Goal: Task Accomplishment & Management: Complete application form

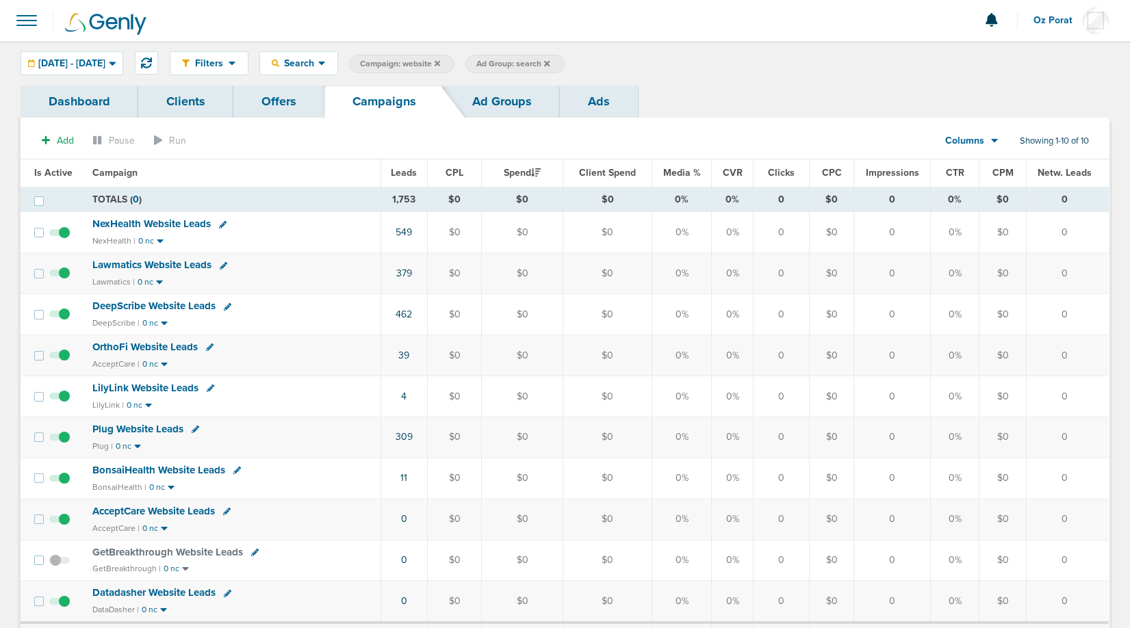
click at [98, 66] on span "[DATE] - [DATE]" at bounding box center [71, 64] width 67 height 10
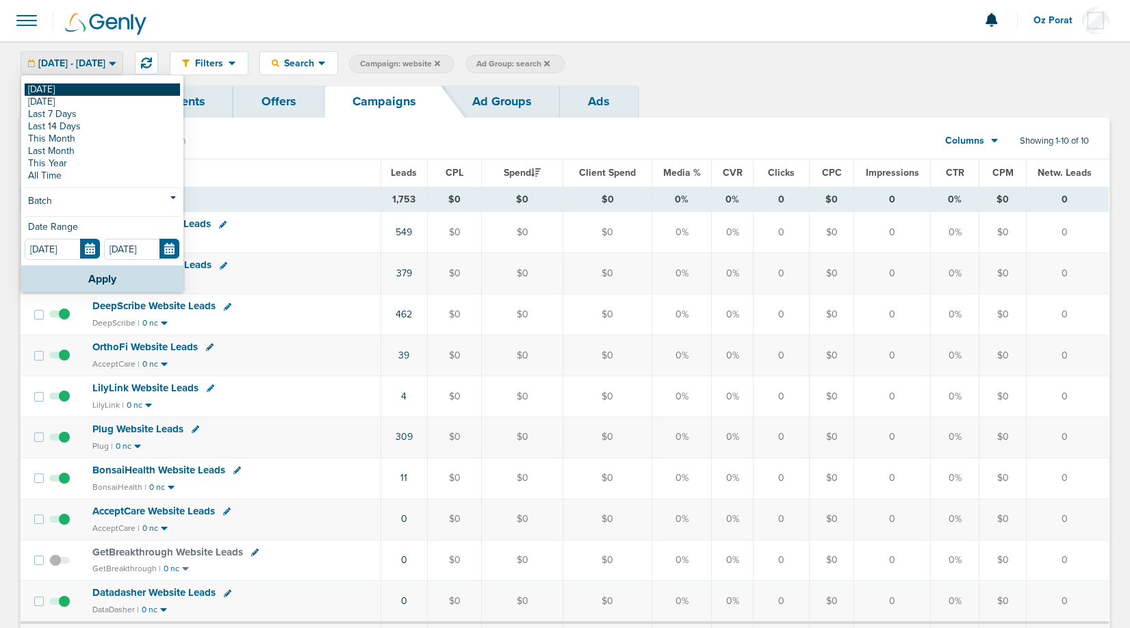
click at [68, 88] on link "[DATE]" at bounding box center [102, 89] width 155 height 12
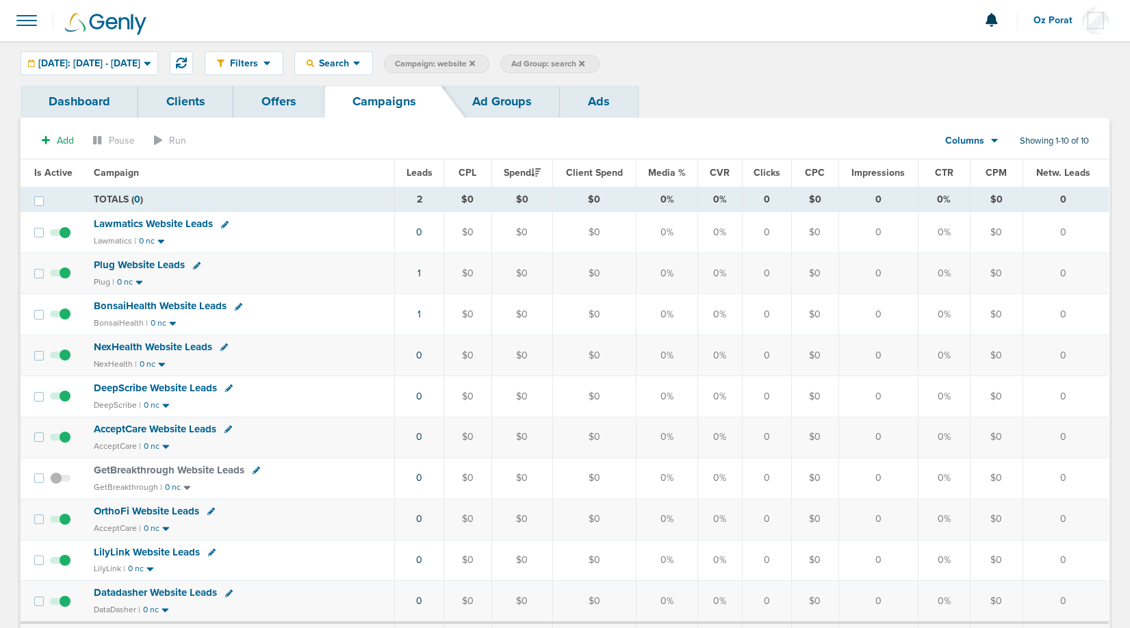
click at [584, 63] on icon at bounding box center [581, 62] width 5 height 5
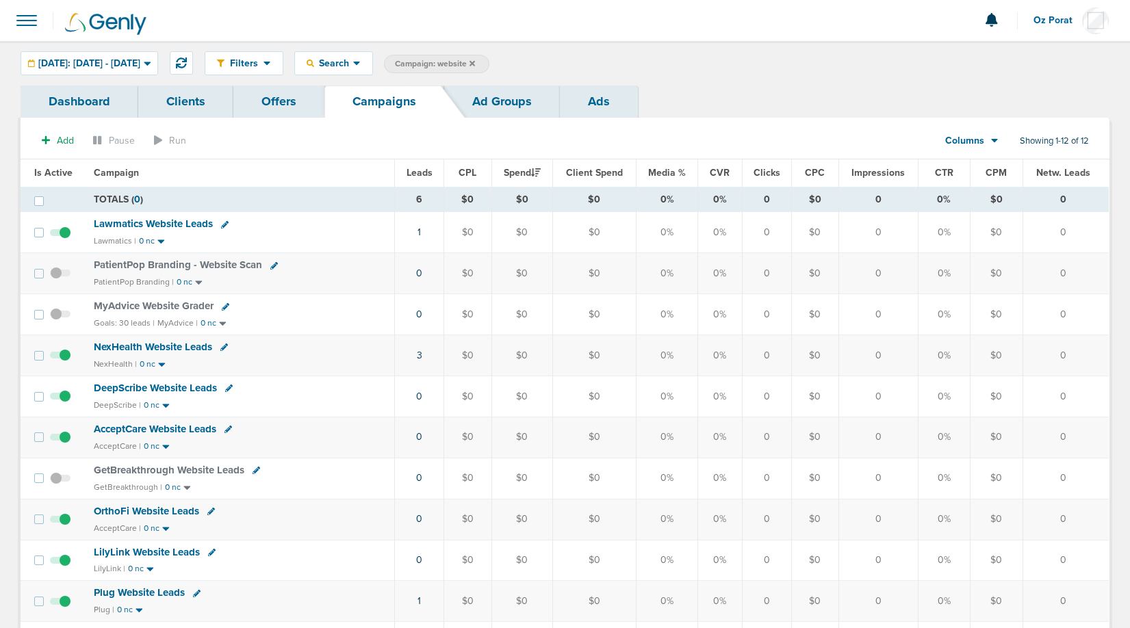
click at [475, 65] on icon at bounding box center [471, 62] width 5 height 5
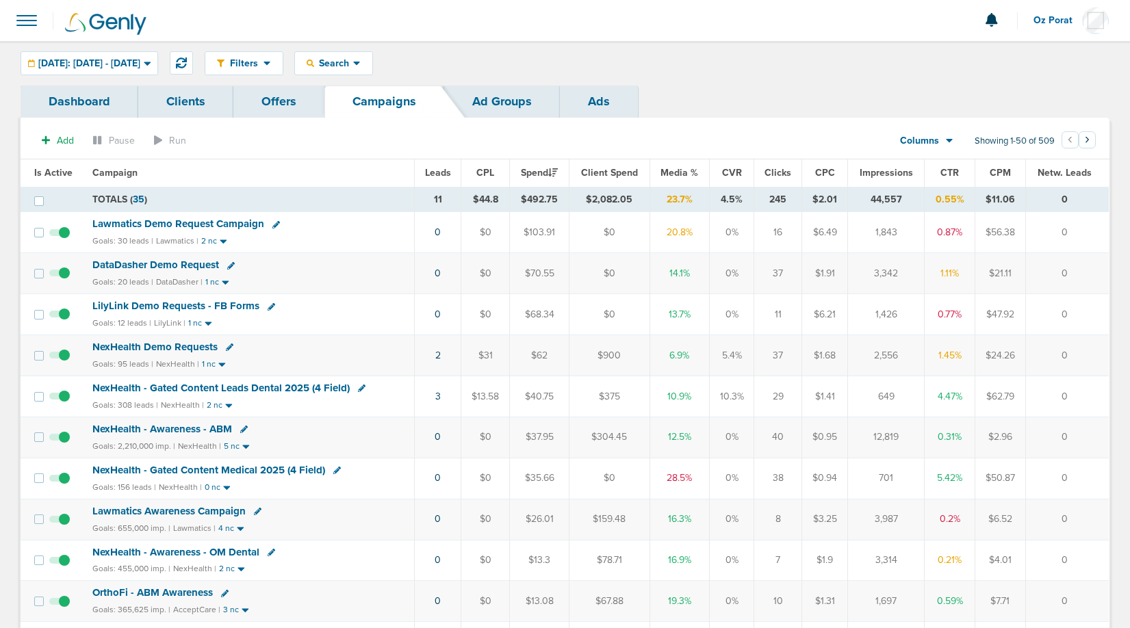
click at [33, 27] on span at bounding box center [27, 20] width 30 height 30
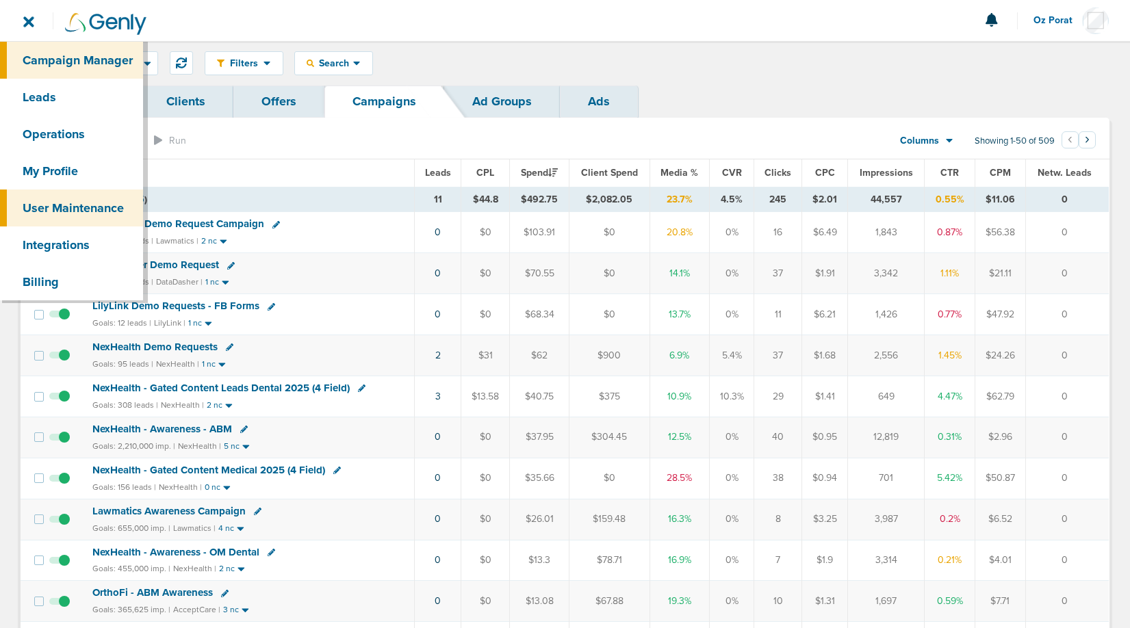
click at [57, 207] on link "User Maintenance" at bounding box center [71, 208] width 143 height 37
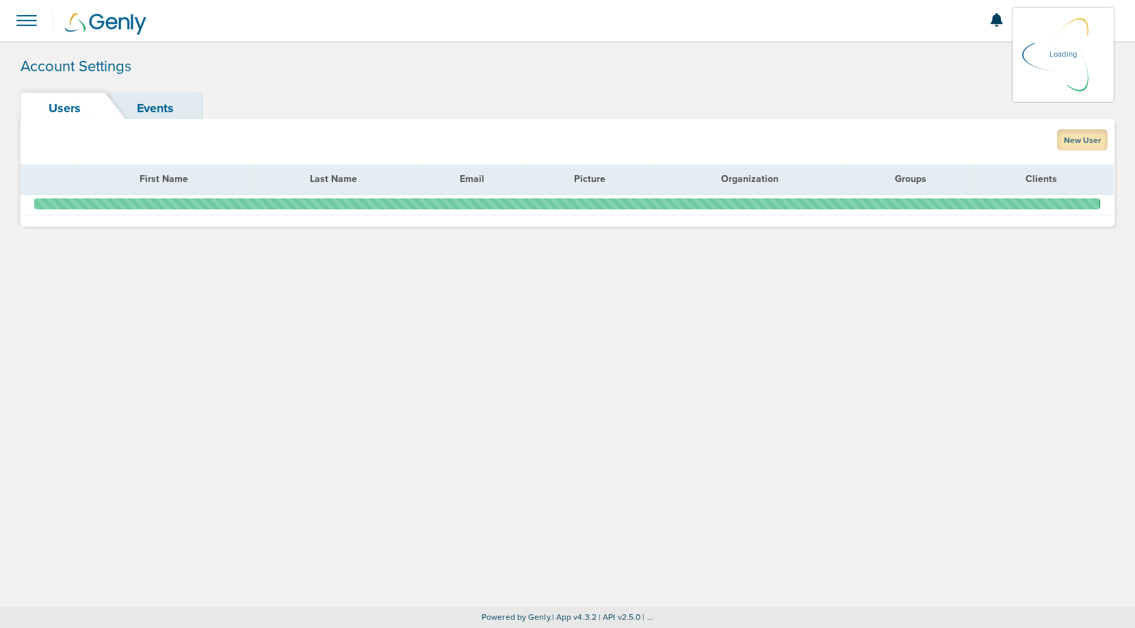
click at [1076, 142] on link "New User" at bounding box center [1082, 139] width 51 height 21
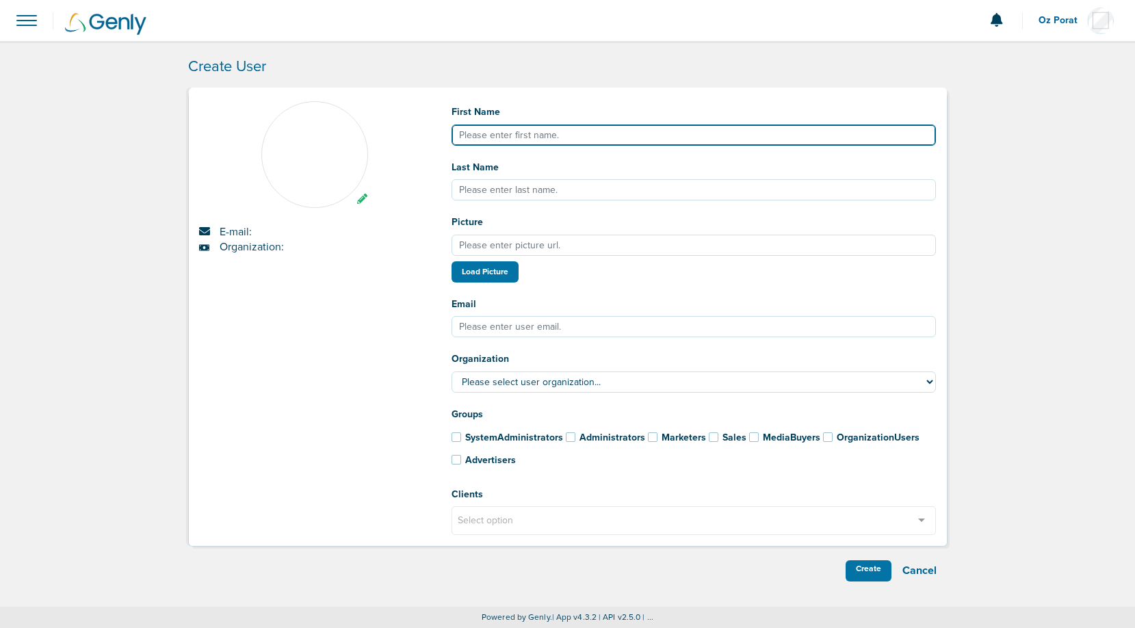
click at [559, 131] on input "First Name" at bounding box center [694, 135] width 485 height 21
type input "r"
type input "[PERSON_NAME]"
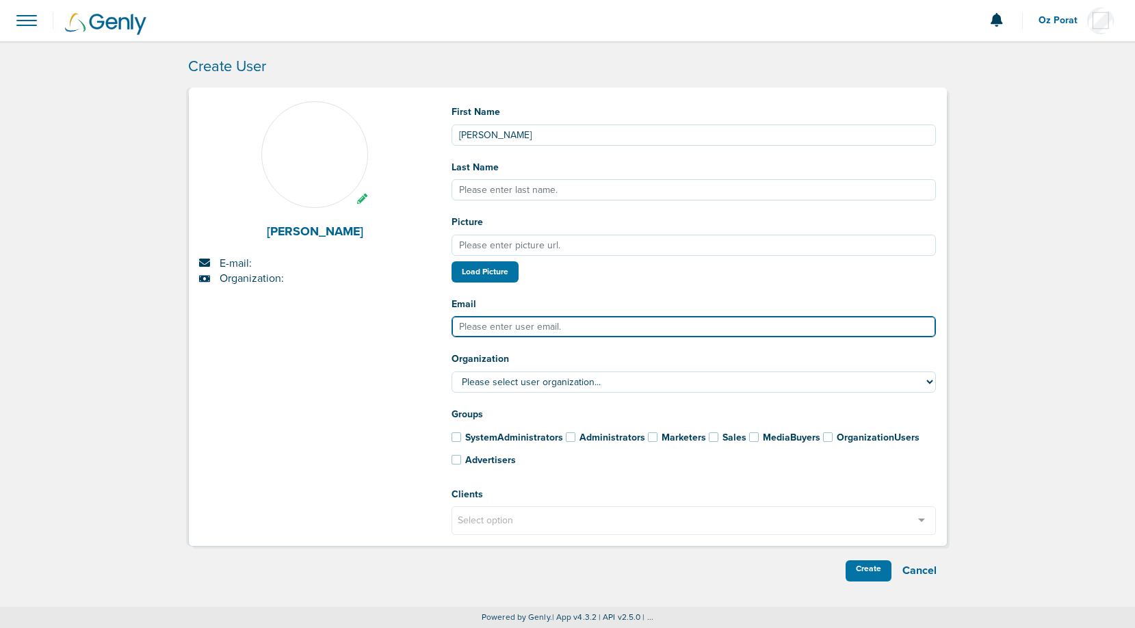
click at [513, 325] on input "Email" at bounding box center [694, 326] width 485 height 21
paste input "[PERSON_NAME][EMAIL_ADDRESS][DOMAIN_NAME]"
type input "[PERSON_NAME][EMAIL_ADDRESS][DOMAIN_NAME]"
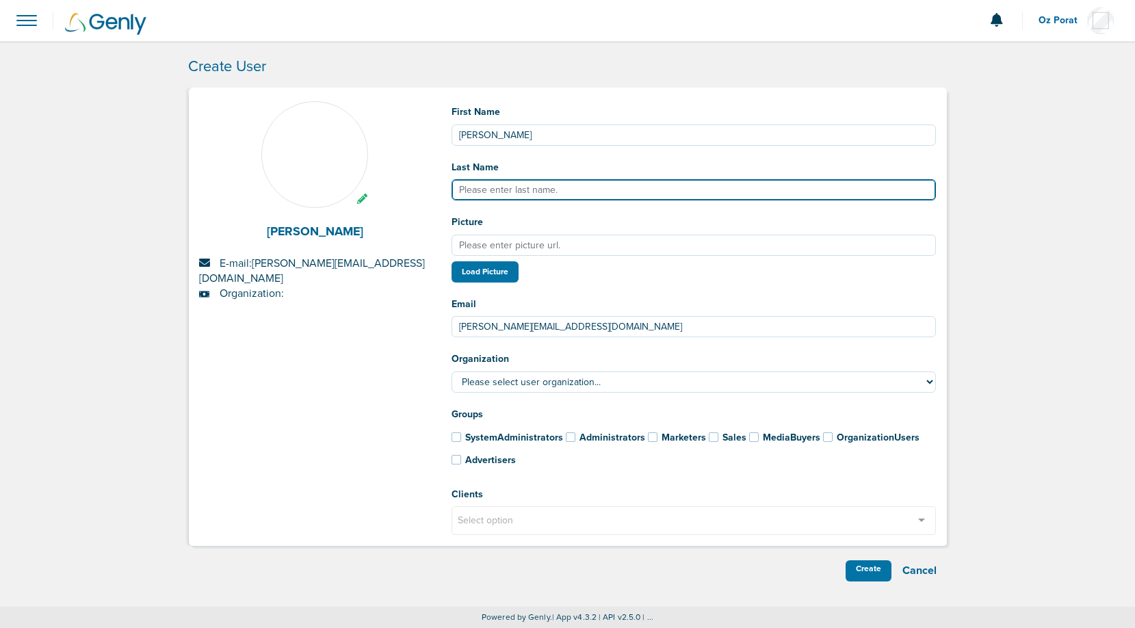
click at [504, 192] on input "Last Name" at bounding box center [694, 189] width 485 height 21
type input "T"
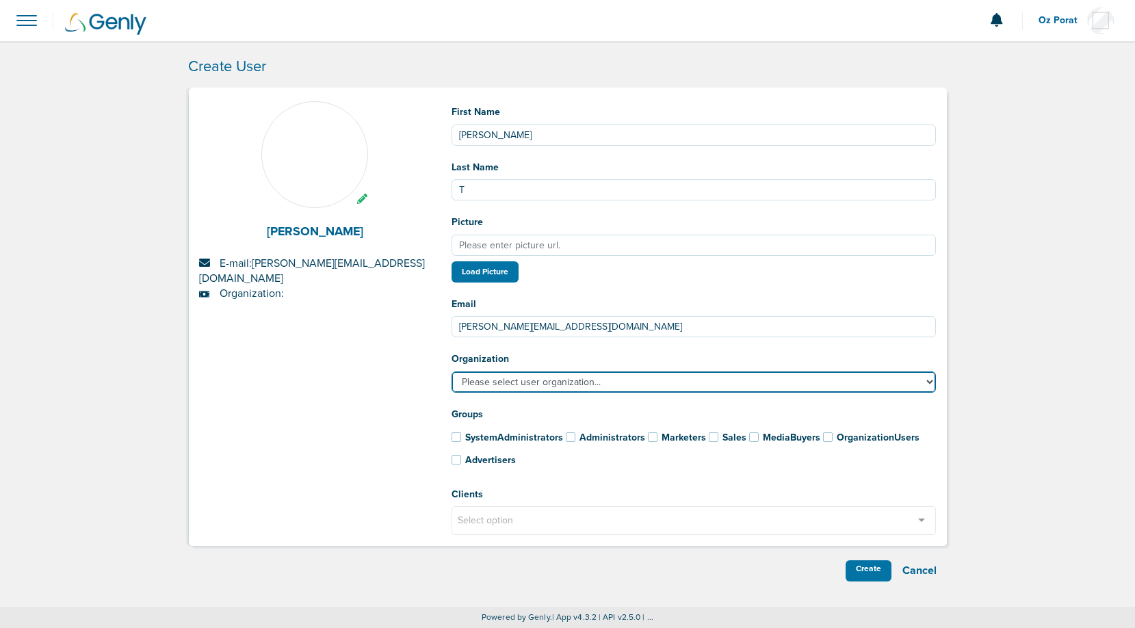
click at [545, 389] on select "Please select user organization... AcceptCare ADA Alatus Solutions AlfaWasserma…" at bounding box center [694, 382] width 485 height 21
select select "193"
click at [452, 373] on select "Please select user organization... AcceptCare ADA Alatus Solutions AlfaWasserma…" at bounding box center [694, 382] width 485 height 21
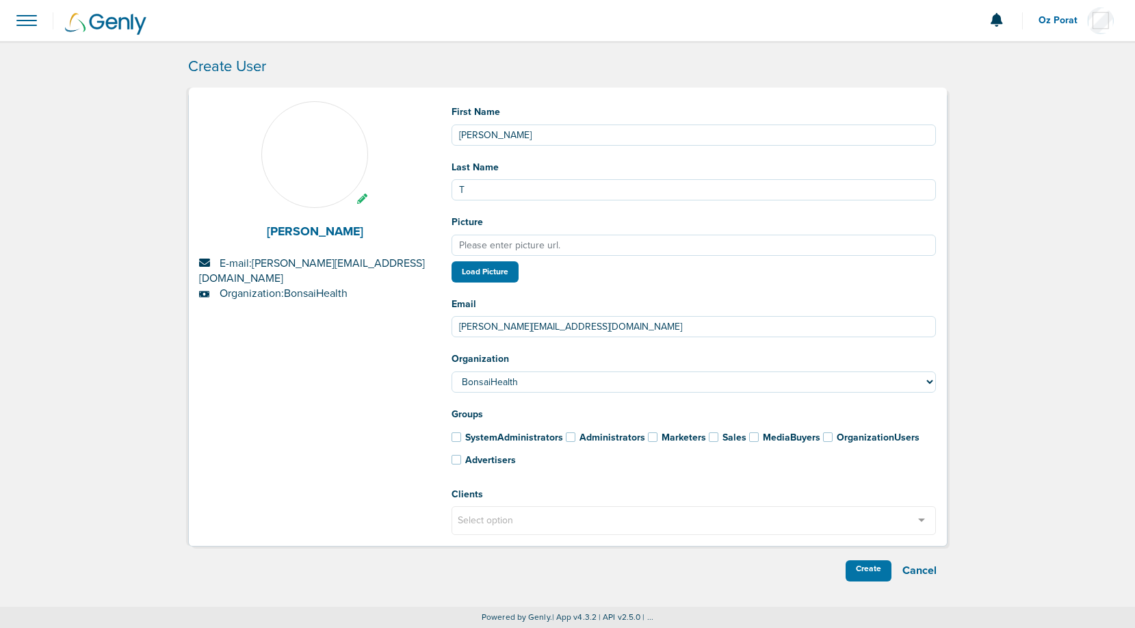
click at [454, 463] on span at bounding box center [457, 460] width 10 height 10
click at [438, 457] on input "Advertisers" at bounding box center [438, 457] width 0 height 0
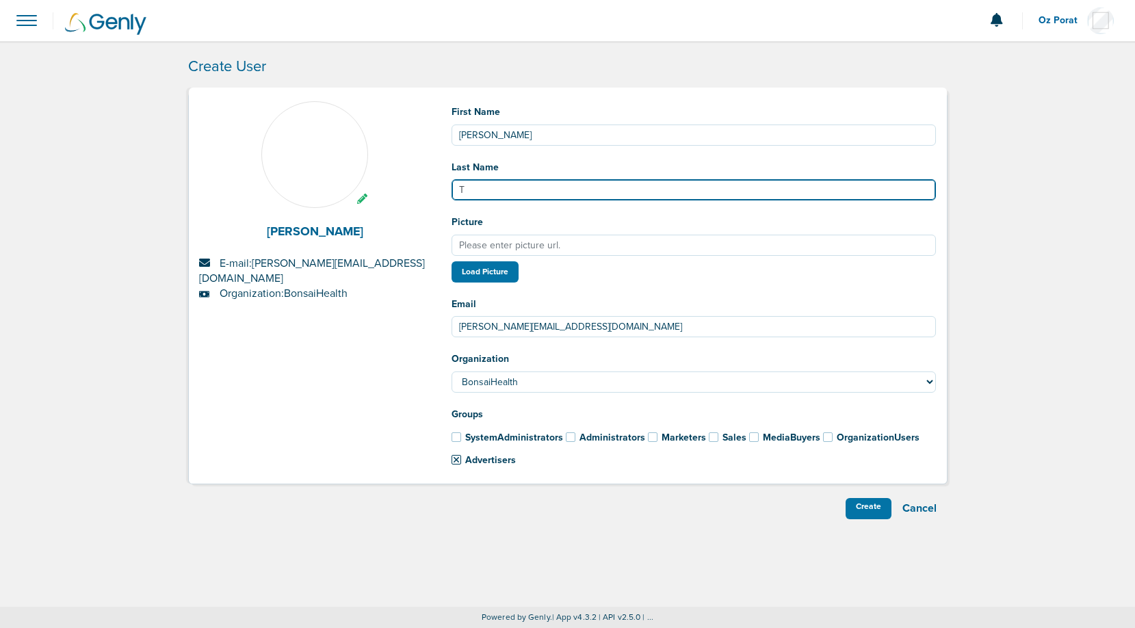
click at [479, 187] on input "T" at bounding box center [694, 189] width 485 height 21
paste input "refzger"
type input "[PERSON_NAME]"
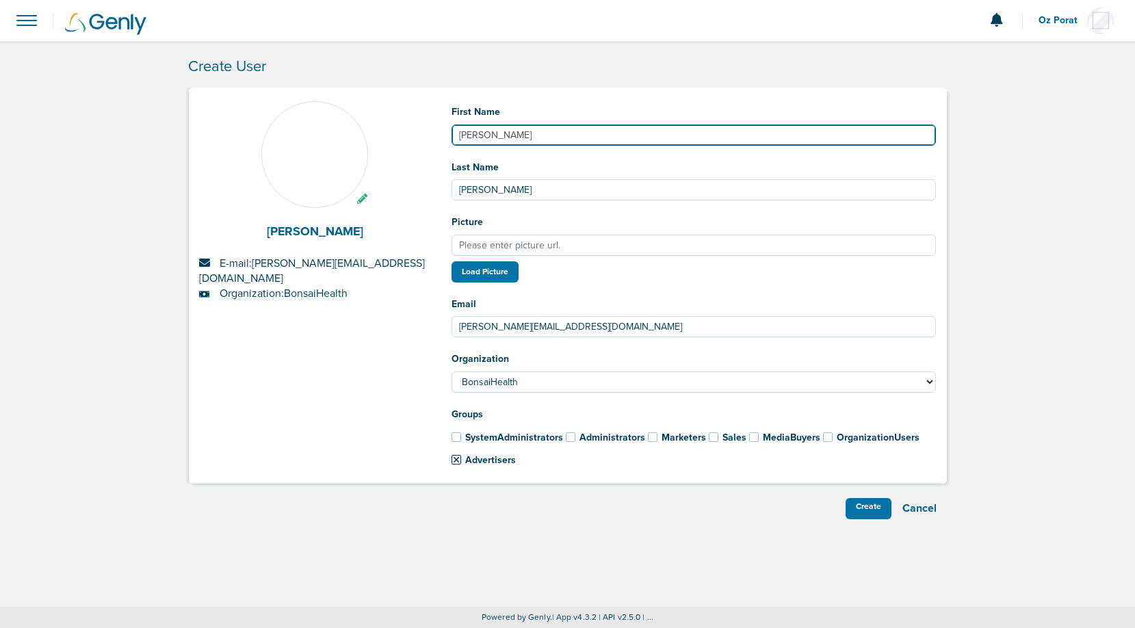
click at [569, 133] on input "[PERSON_NAME]" at bounding box center [694, 135] width 485 height 21
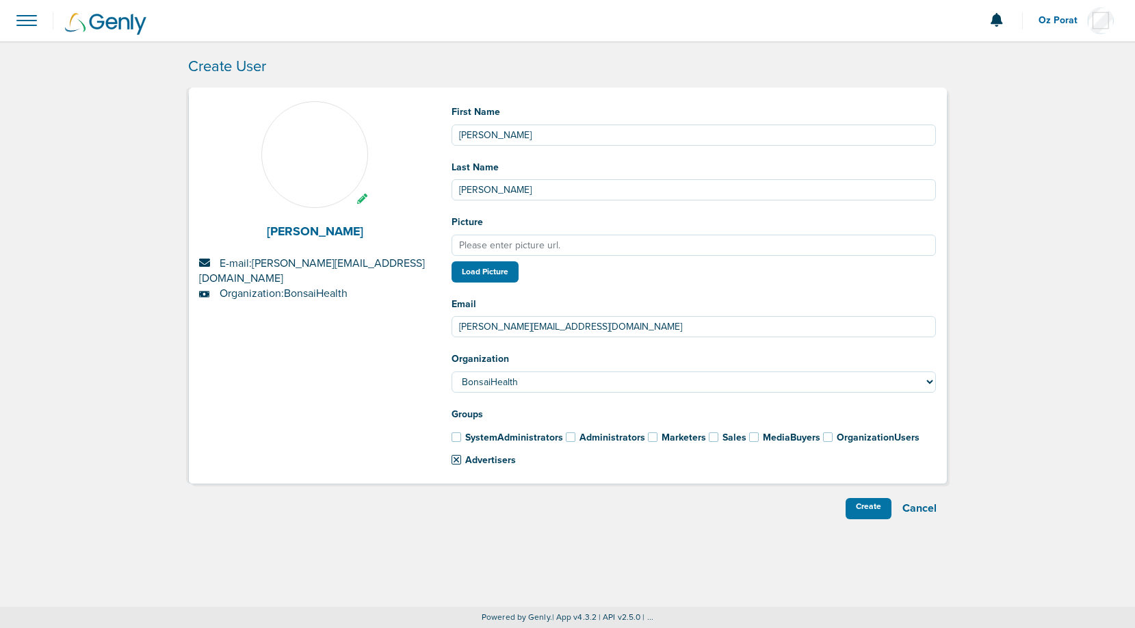
click at [1020, 267] on div "Create User [PERSON_NAME] E-mail: [PERSON_NAME][EMAIL_ADDRESS][DOMAIN_NAME] Org…" at bounding box center [567, 285] width 1135 height 489
click at [875, 509] on div "Create" at bounding box center [869, 508] width 46 height 21
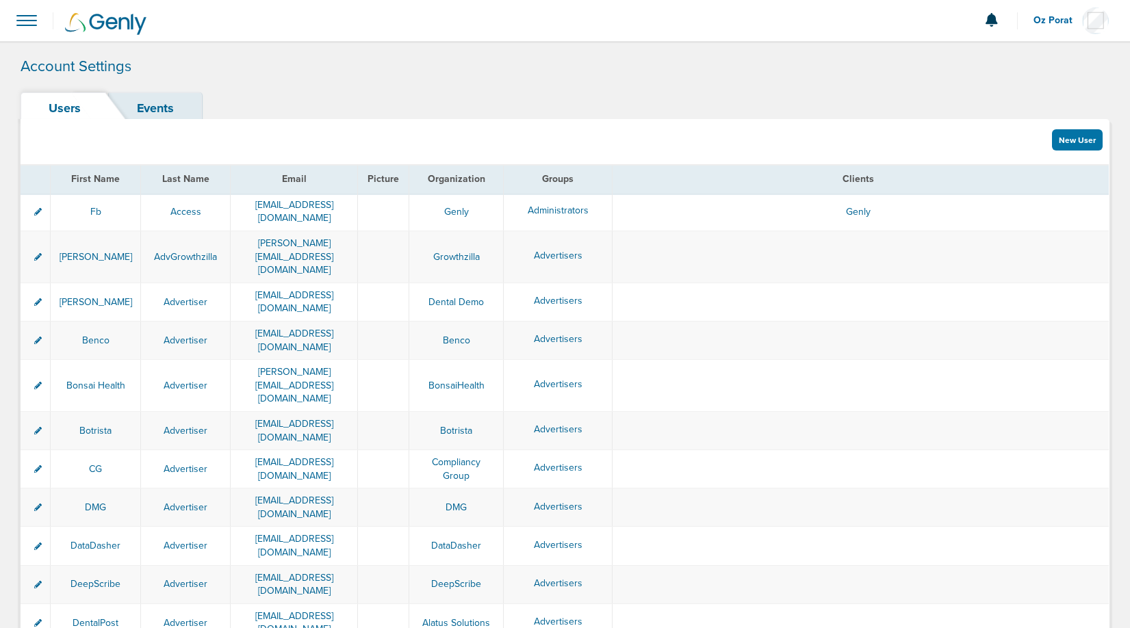
click at [15, 23] on span at bounding box center [27, 20] width 30 height 30
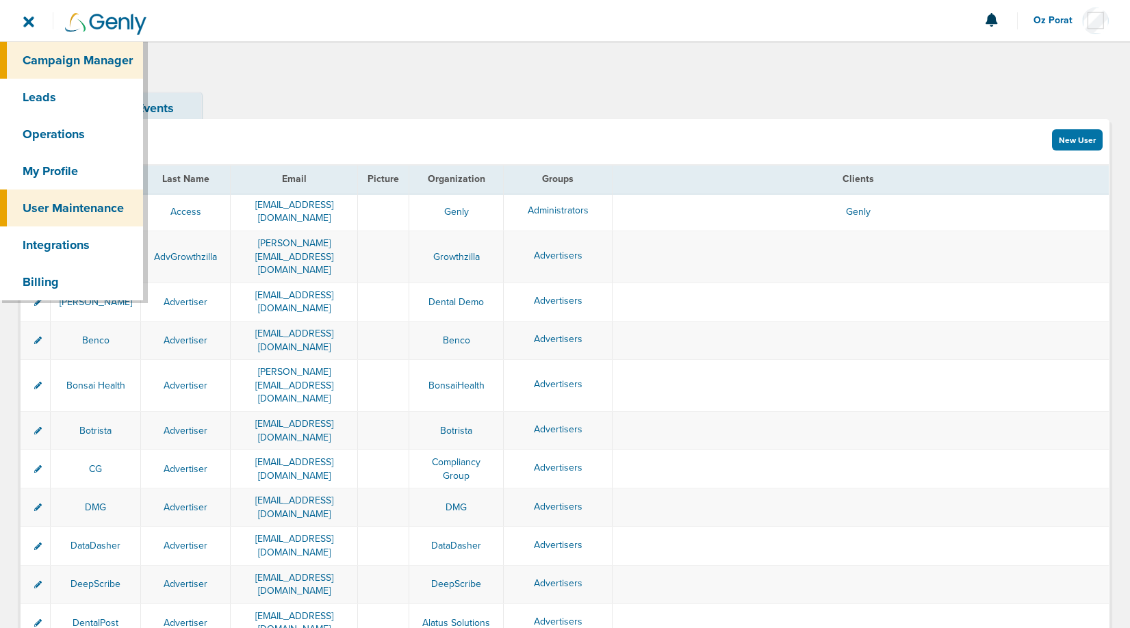
click at [64, 57] on link "Campaign Manager" at bounding box center [71, 60] width 143 height 37
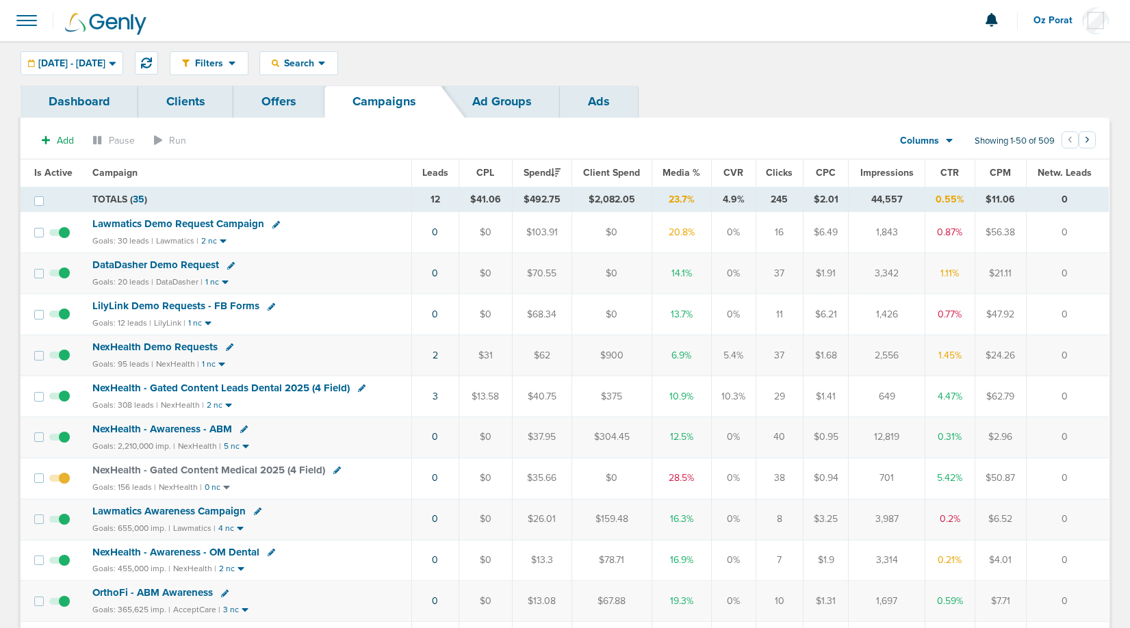
click at [432, 176] on span "Leads" at bounding box center [435, 173] width 26 height 12
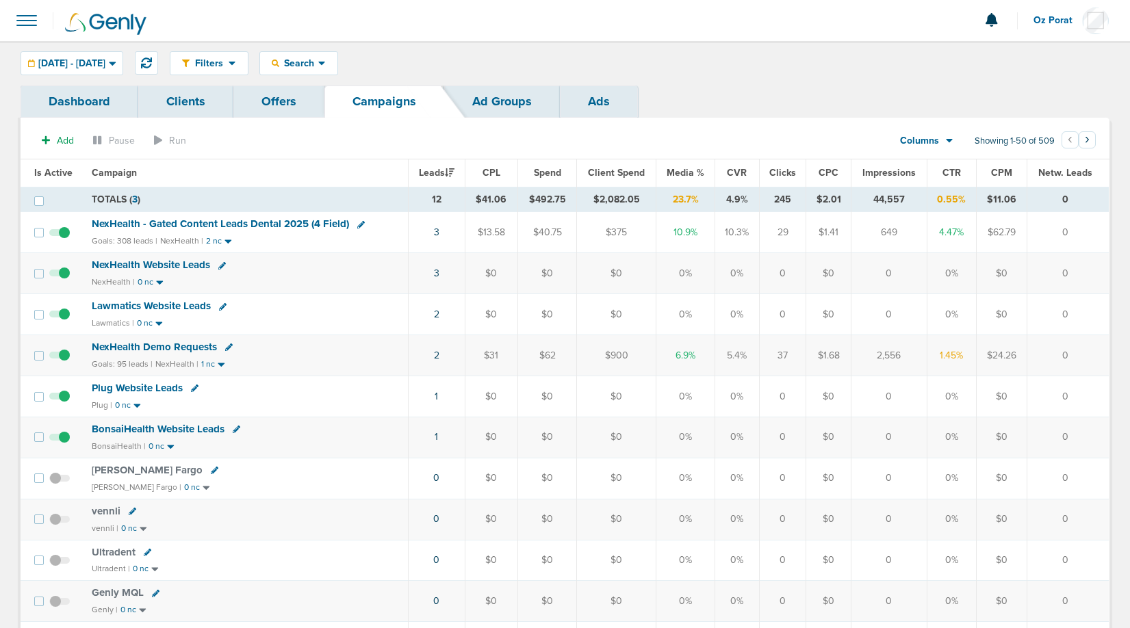
click at [176, 431] on span "BonsaiHealth Website Leads" at bounding box center [158, 429] width 133 height 12
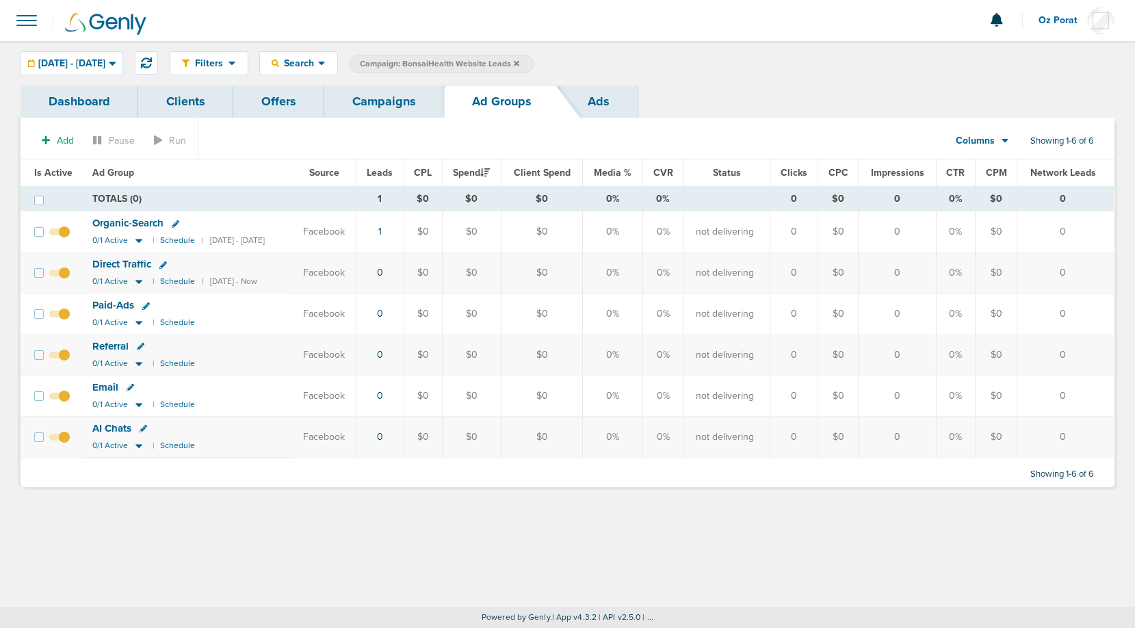
click at [77, 109] on link "Dashboard" at bounding box center [80, 102] width 118 height 32
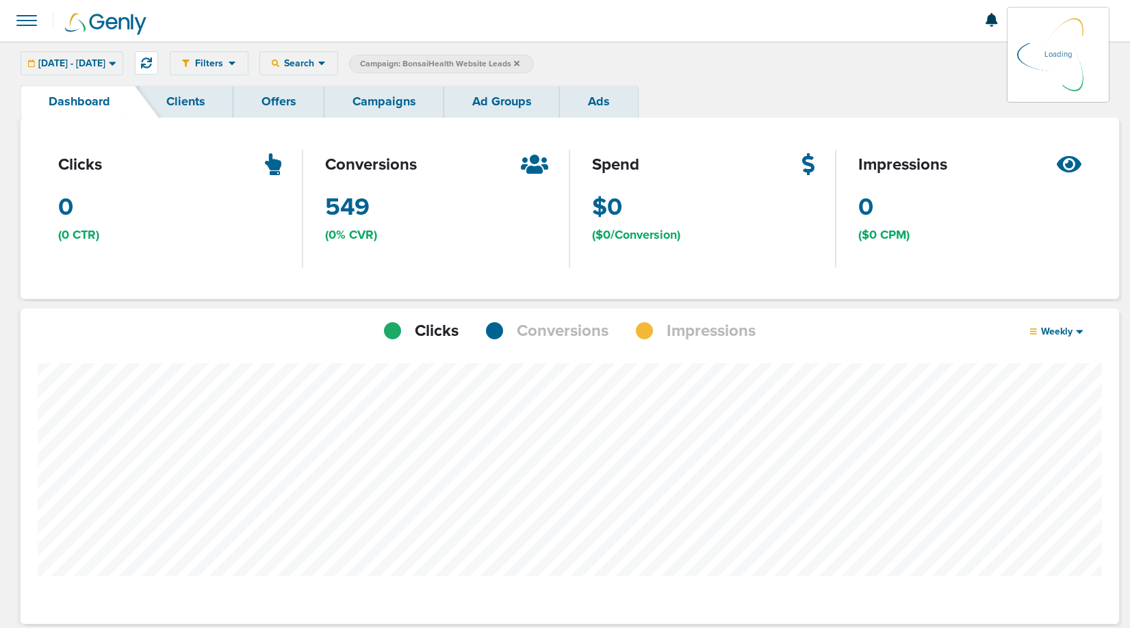
scroll to position [683280, 683160]
click at [105, 59] on span "[DATE] - [DATE]" at bounding box center [71, 64] width 67 height 10
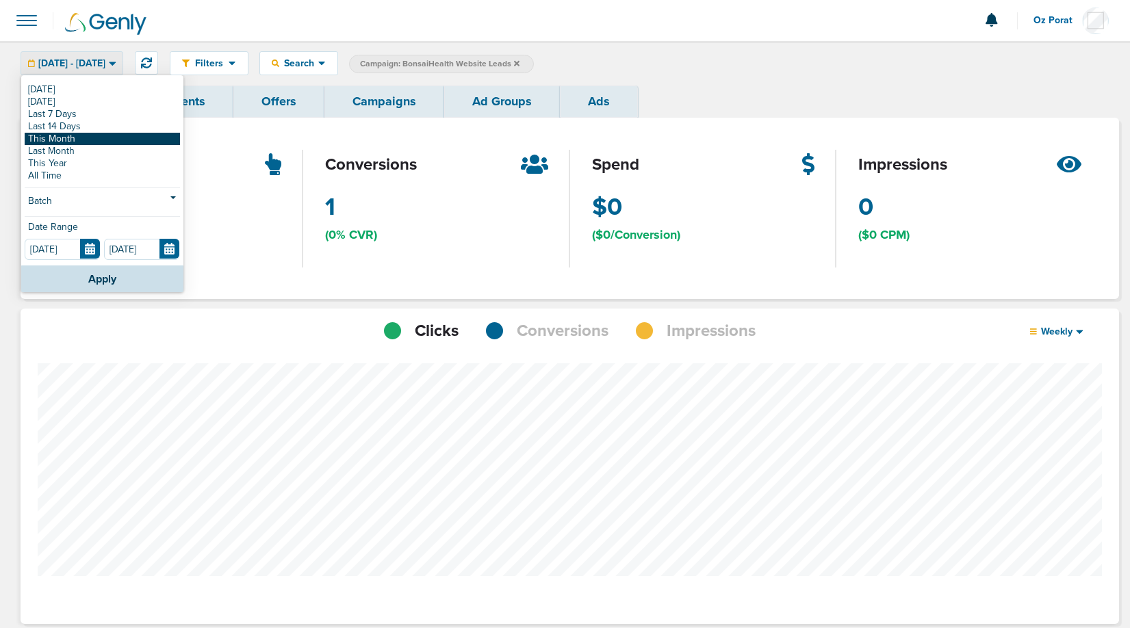
click at [72, 138] on link "This Month" at bounding box center [102, 139] width 155 height 12
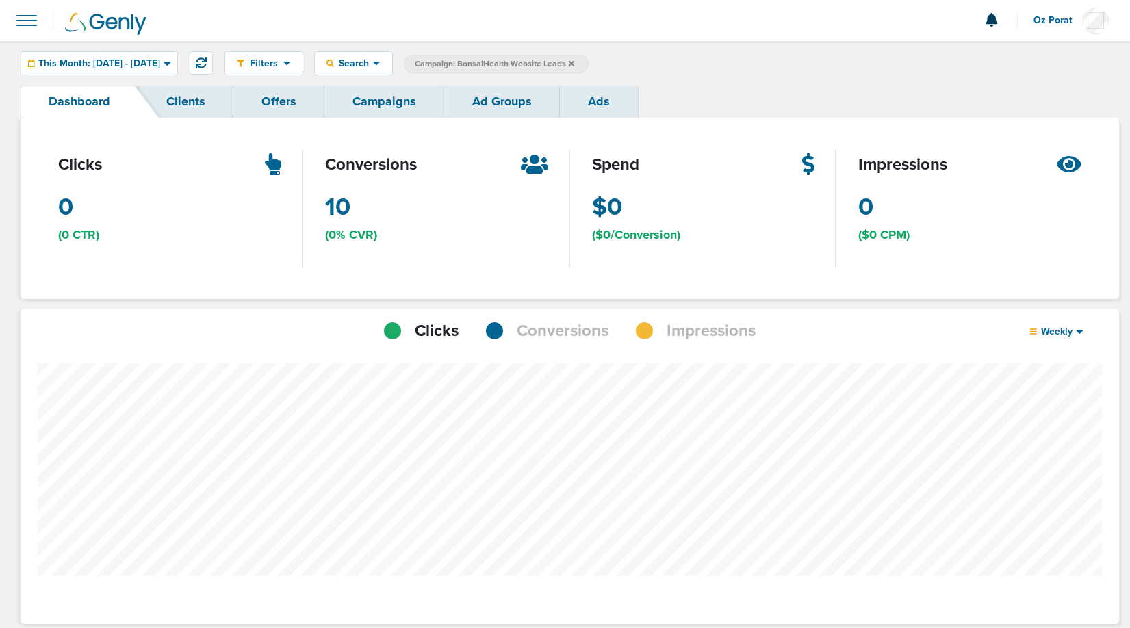
scroll to position [1065, 1089]
click at [534, 325] on span "Conversions" at bounding box center [563, 331] width 92 height 23
click at [1068, 327] on span "Weekly" at bounding box center [1057, 332] width 40 height 12
click at [1060, 348] on link "Daily" at bounding box center [1085, 352] width 137 height 17
click at [152, 49] on div "Filters Active Only Settings Status Active Inactive Objectives MQL SQL Traffic …" at bounding box center [565, 63] width 1130 height 44
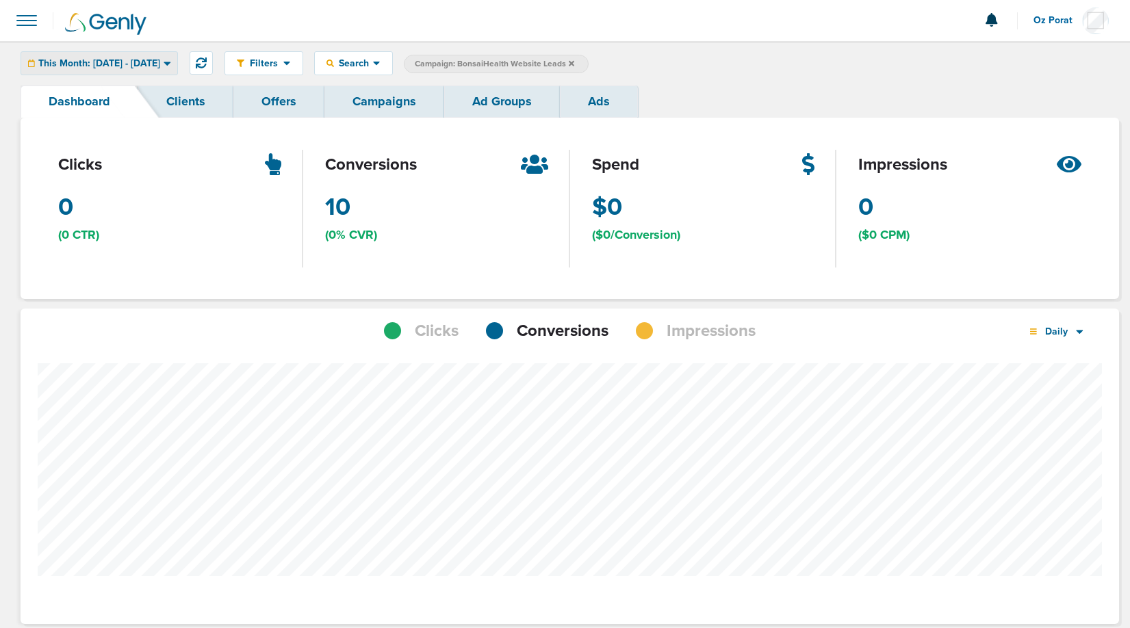
click at [146, 62] on span "This Month: [DATE] - [DATE]" at bounding box center [99, 64] width 122 height 10
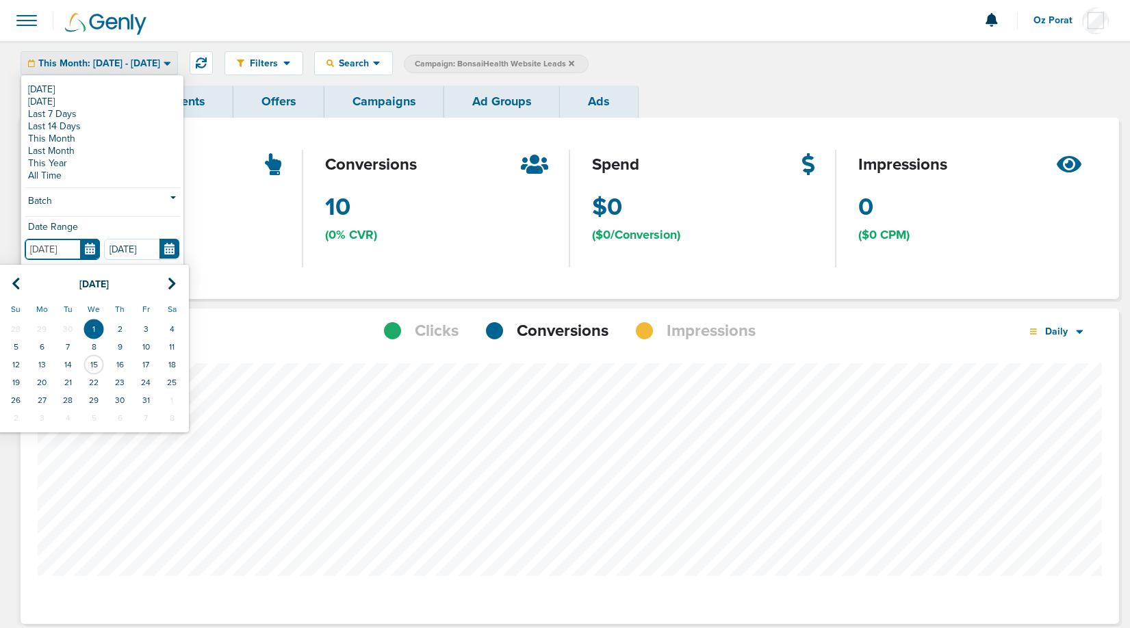
click at [83, 248] on input "[DATE]" at bounding box center [62, 249] width 75 height 21
click at [16, 268] on div "[DATE] Su Mo Tu We Th Fr Sa 28 29 30 1 2 3 4 5 6 7 8 9 10 11 12 13 14 15 16 17 …" at bounding box center [93, 349] width 192 height 168
click at [16, 281] on icon at bounding box center [16, 284] width 9 height 14
click at [41, 323] on td "1" at bounding box center [42, 329] width 26 height 18
type input "[DATE]"
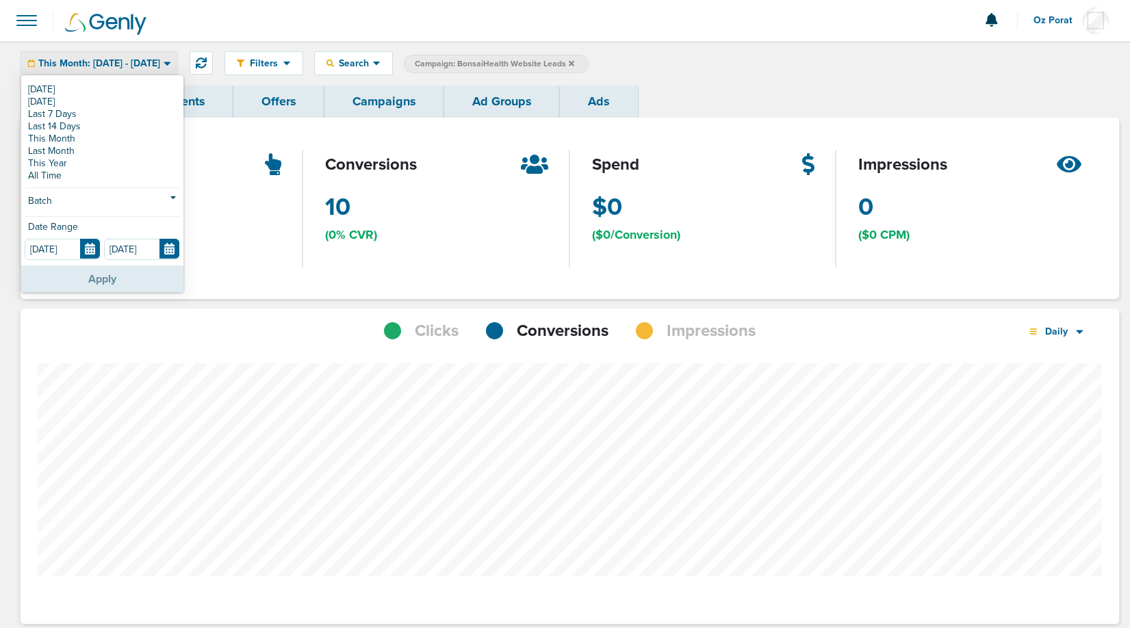
click at [109, 278] on button "Apply" at bounding box center [102, 278] width 162 height 27
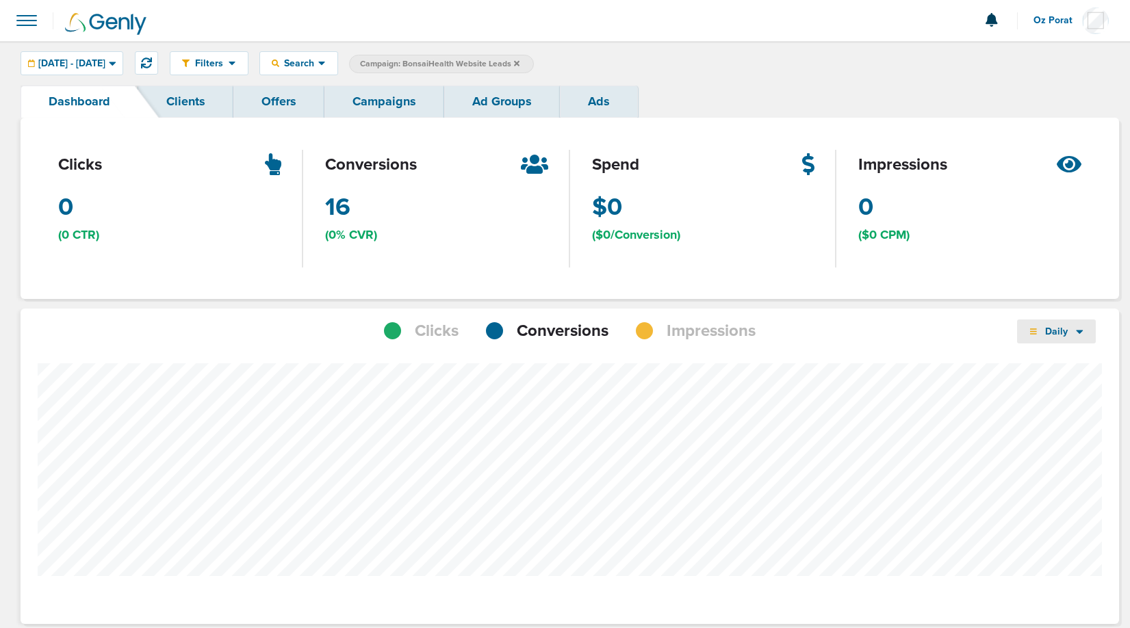
click at [1065, 328] on span "Daily" at bounding box center [1057, 332] width 40 height 12
click at [1063, 367] on link "Weekly" at bounding box center [1085, 369] width 137 height 17
click at [383, 92] on link "Campaigns" at bounding box center [384, 102] width 120 height 32
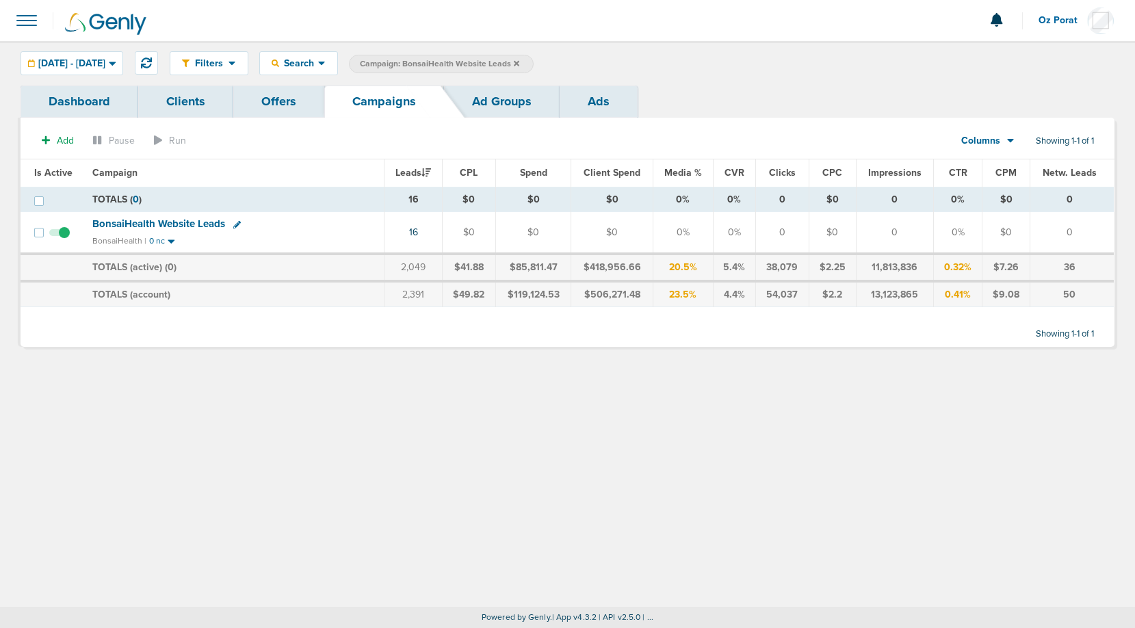
click at [519, 63] on icon at bounding box center [516, 64] width 5 height 8
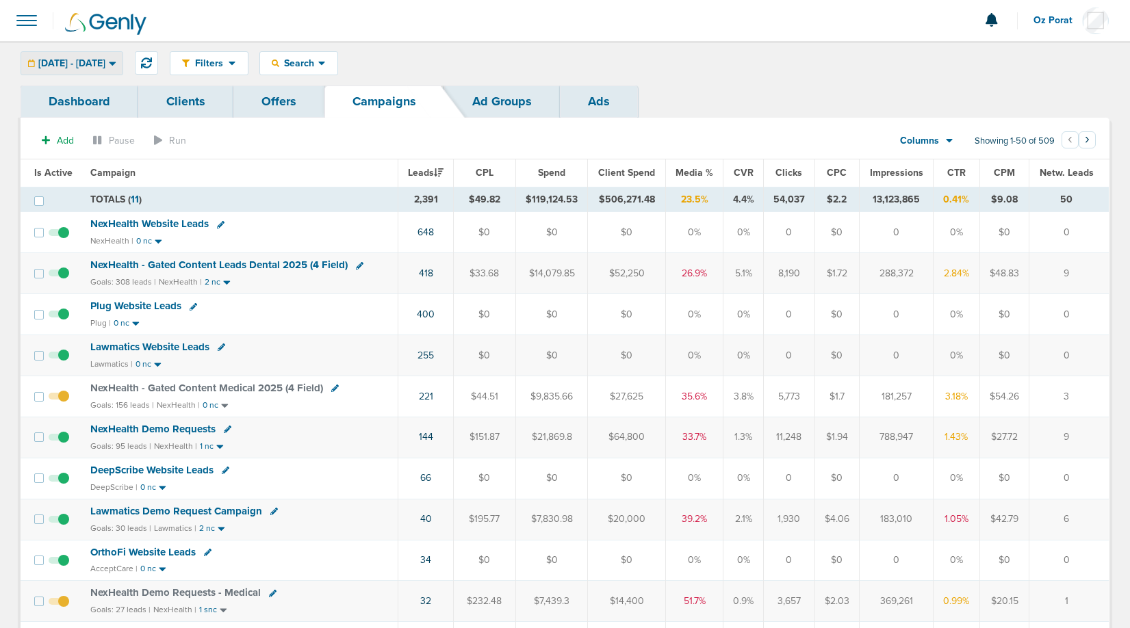
click at [103, 63] on span "[DATE] - [DATE]" at bounding box center [71, 64] width 67 height 10
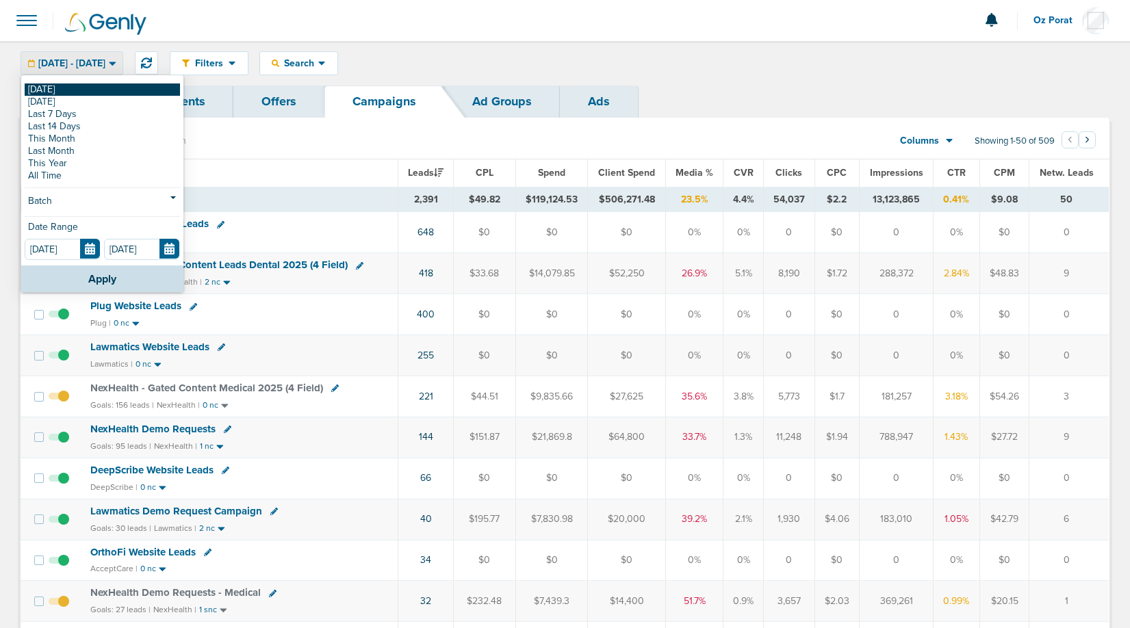
click at [70, 84] on link "[DATE]" at bounding box center [102, 89] width 155 height 12
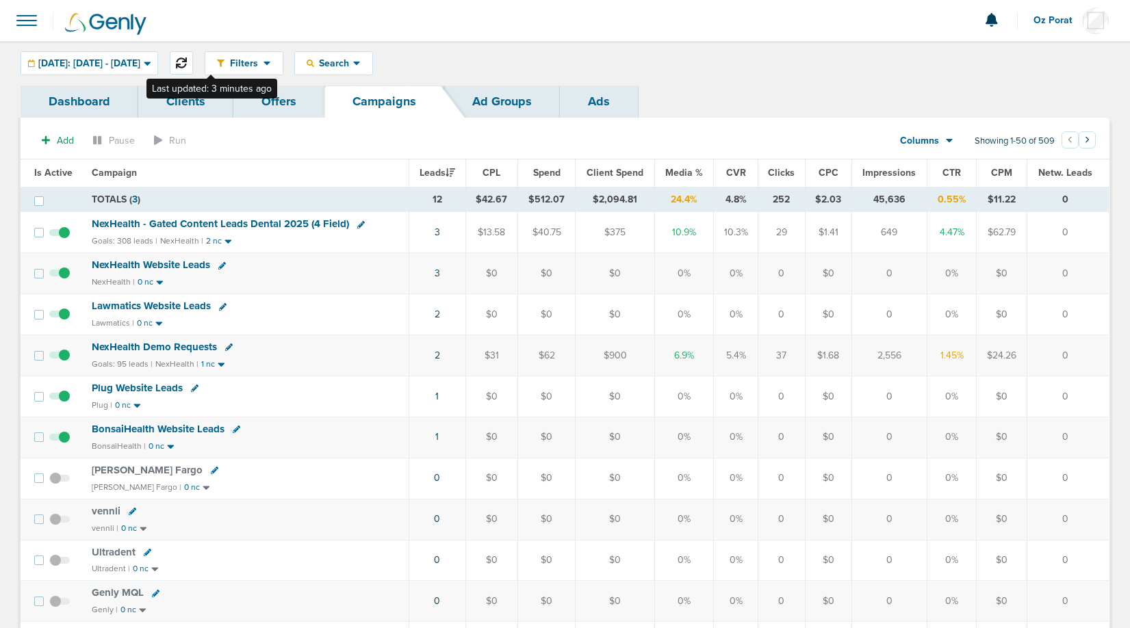
click at [187, 57] on icon at bounding box center [181, 62] width 11 height 11
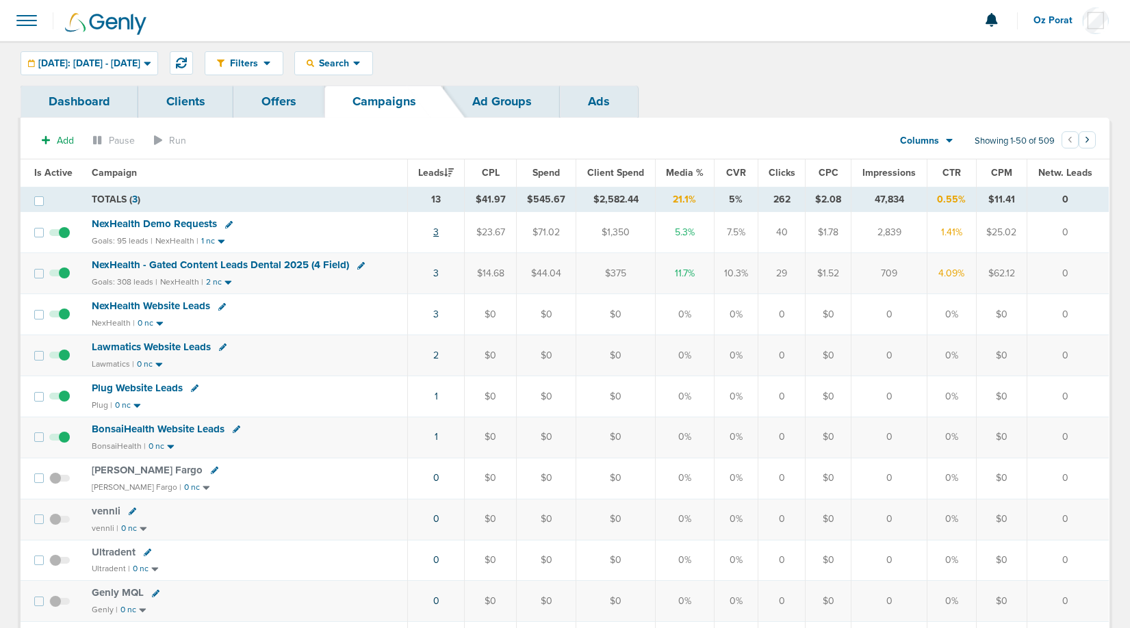
click at [437, 229] on link "3" at bounding box center [435, 232] width 5 height 12
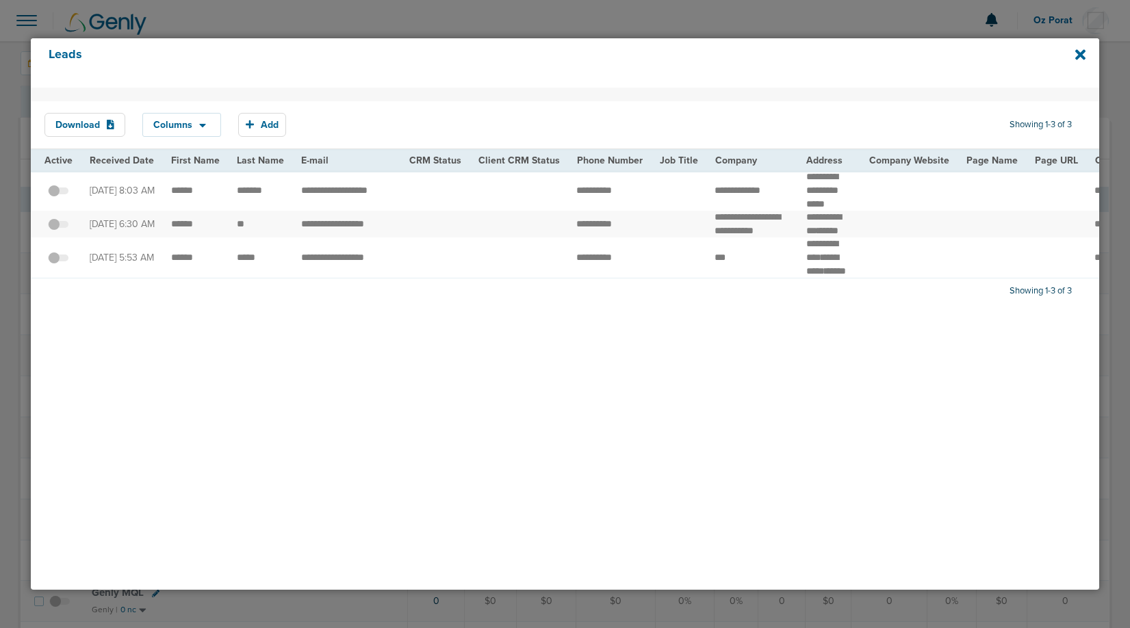
click at [343, 277] on td "**********" at bounding box center [347, 257] width 108 height 40
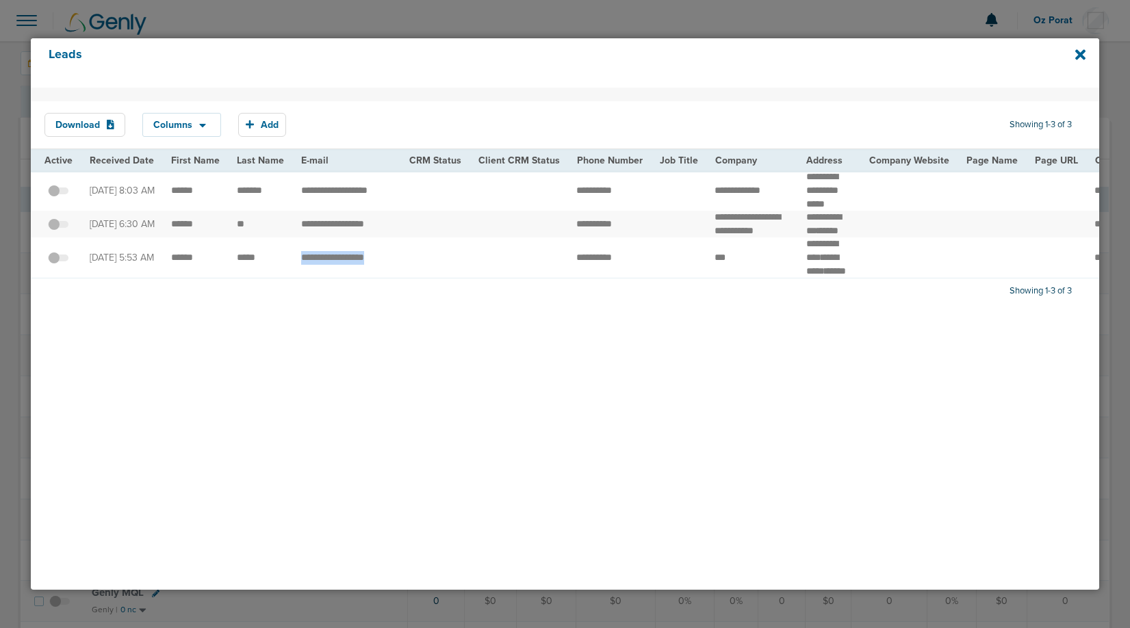
copy tr "*********"
click at [1083, 57] on icon at bounding box center [1080, 54] width 10 height 10
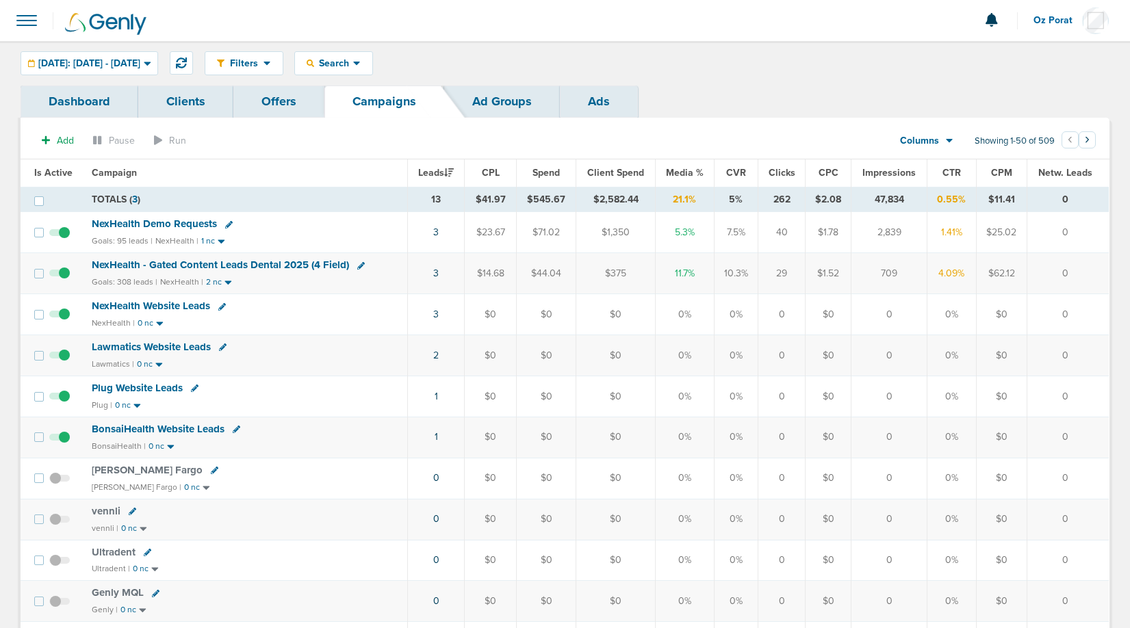
click at [25, 22] on span at bounding box center [27, 20] width 30 height 30
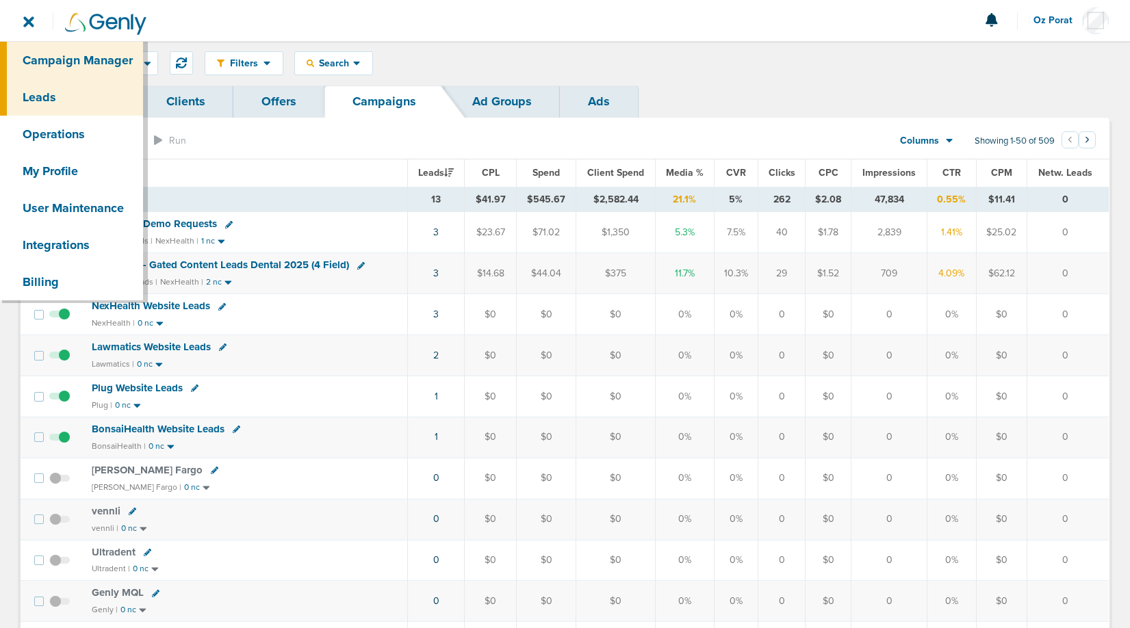
click at [55, 103] on link "Leads" at bounding box center [71, 97] width 143 height 37
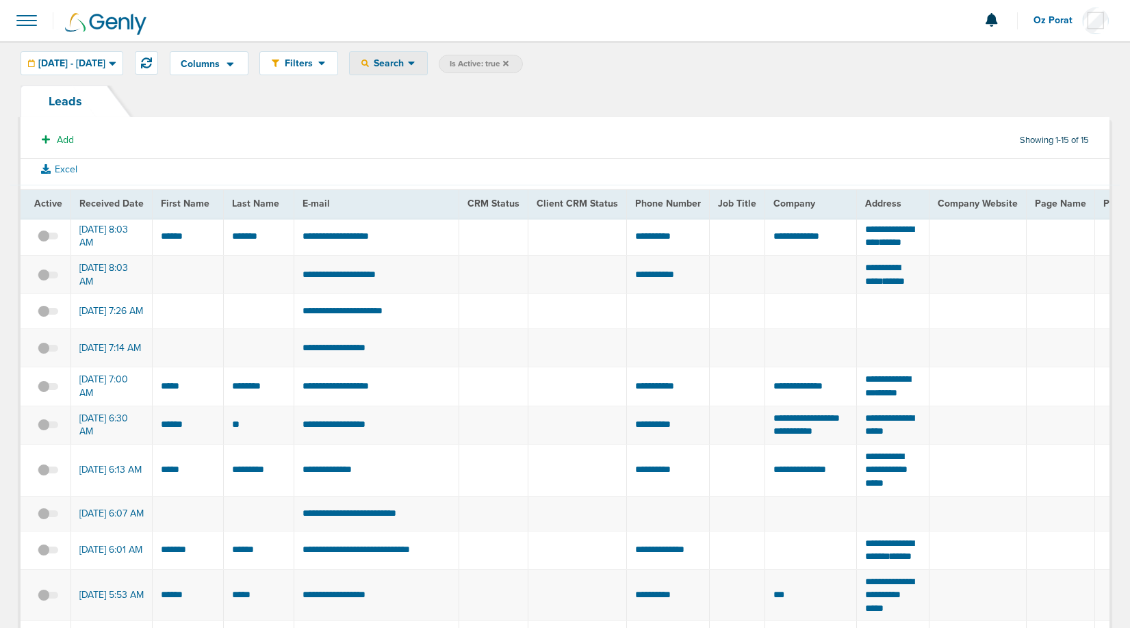
click at [427, 70] on div "Search" at bounding box center [388, 63] width 77 height 23
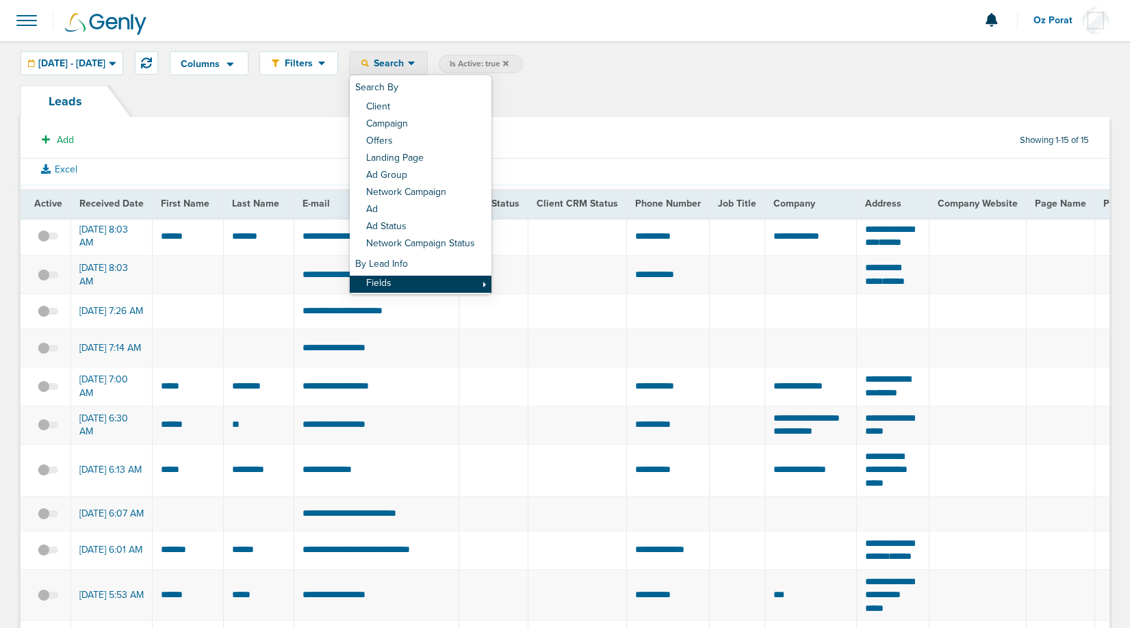
click at [433, 282] on link "Fields" at bounding box center [421, 284] width 142 height 17
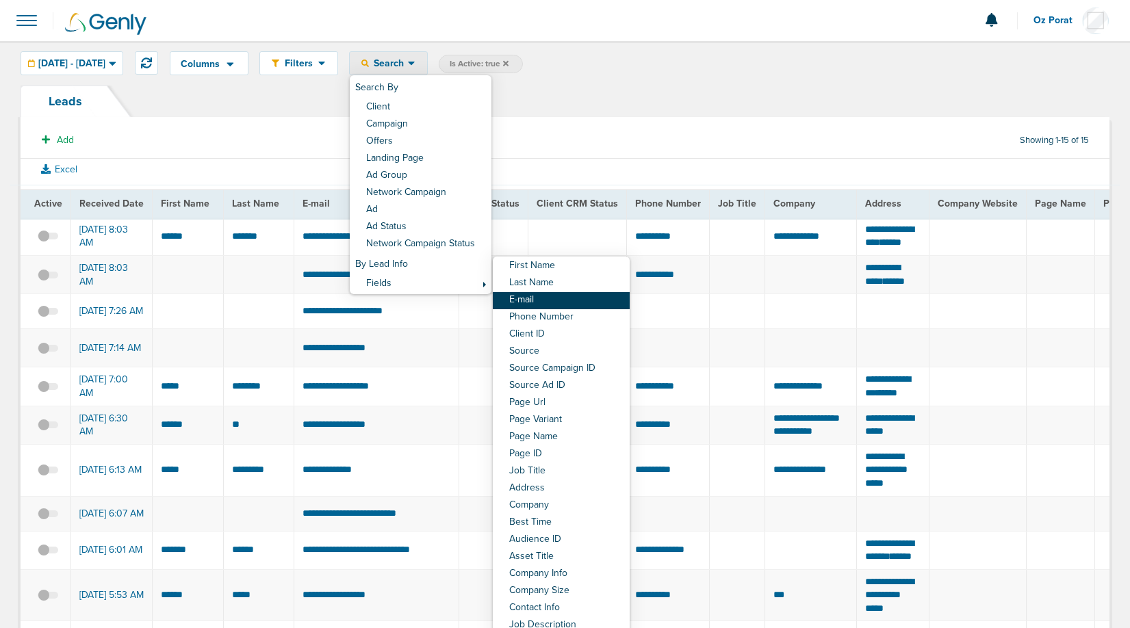
click at [575, 306] on link "E-mail" at bounding box center [561, 300] width 137 height 17
select select "email"
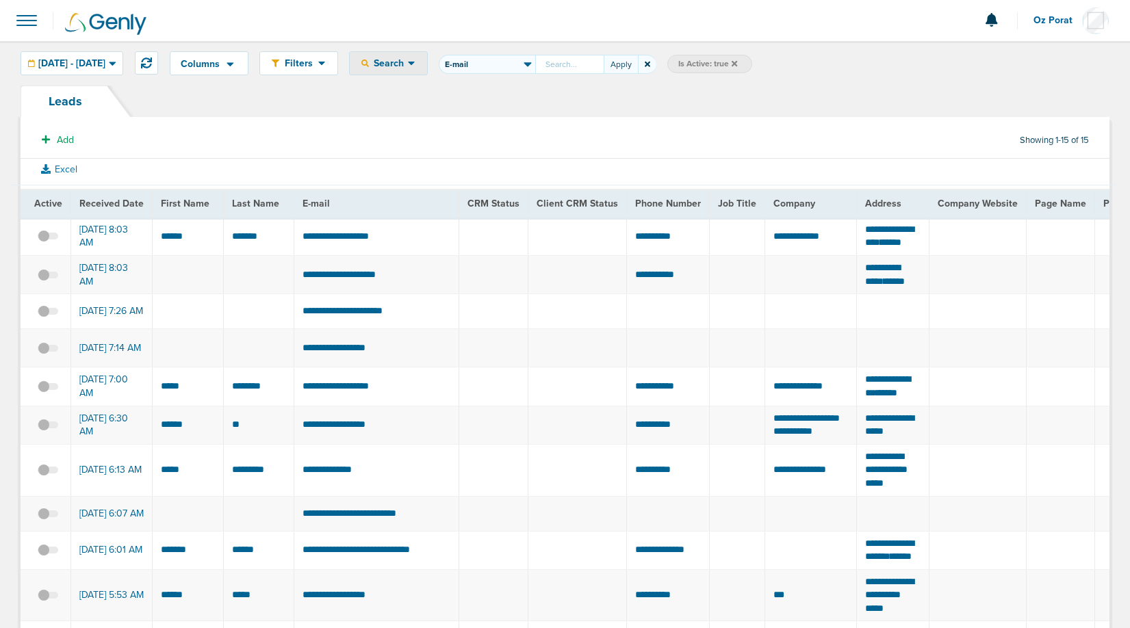
click at [600, 64] on input "First Name Last Name E-mail Phone Number Client ID Source Source Campaign ID So…" at bounding box center [569, 64] width 68 height 19
type input "[EMAIL_ADDRESS][DOMAIN_NAME]"
click at [647, 74] on div "Columns Analytics DeepScribe NexHealth Save selections Reset to defaults Is Act…" at bounding box center [639, 63] width 939 height 24
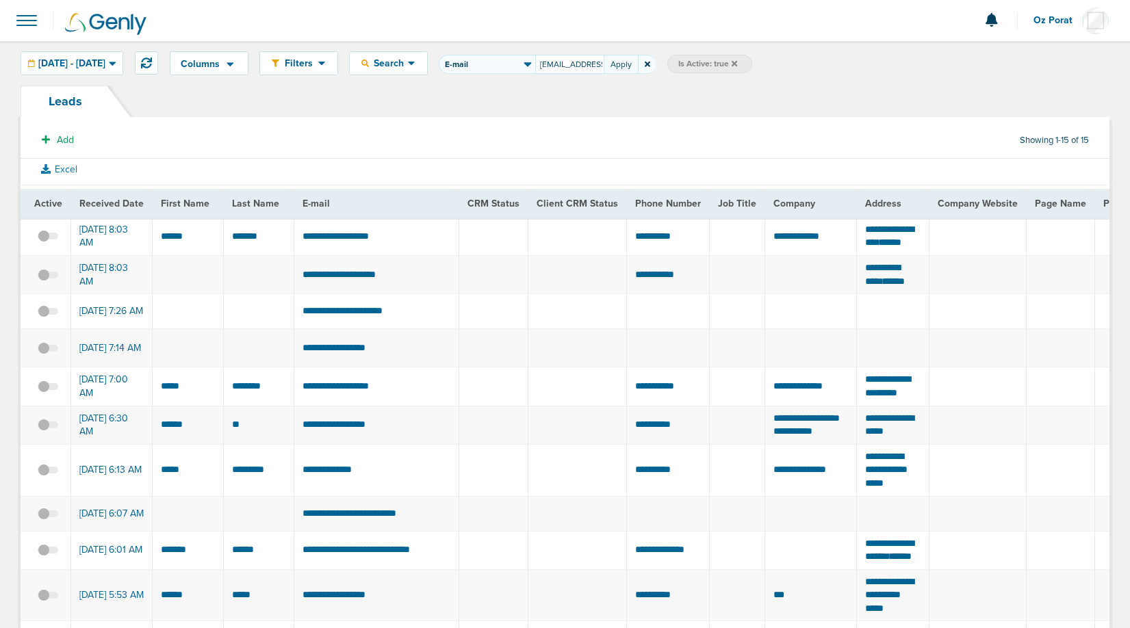
click at [651, 75] on div "Columns Analytics DeepScribe NexHealth Save selections Reset to defaults Is Act…" at bounding box center [639, 63] width 939 height 24
click at [638, 65] on button "Apply" at bounding box center [621, 64] width 34 height 19
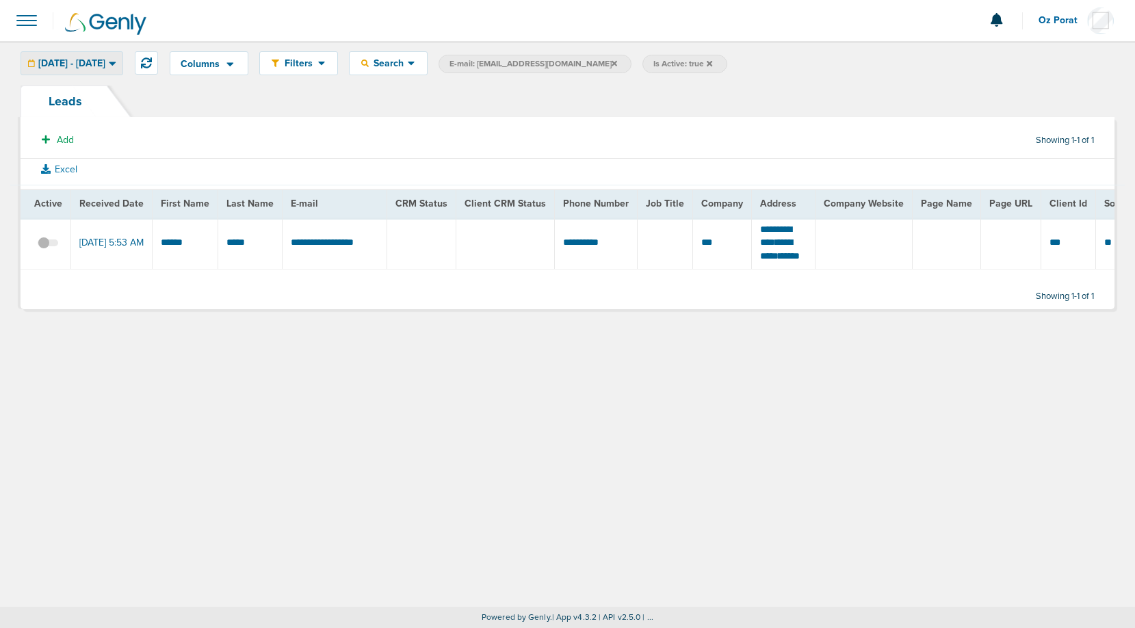
click at [93, 64] on span "[DATE] - [DATE]" at bounding box center [71, 64] width 67 height 10
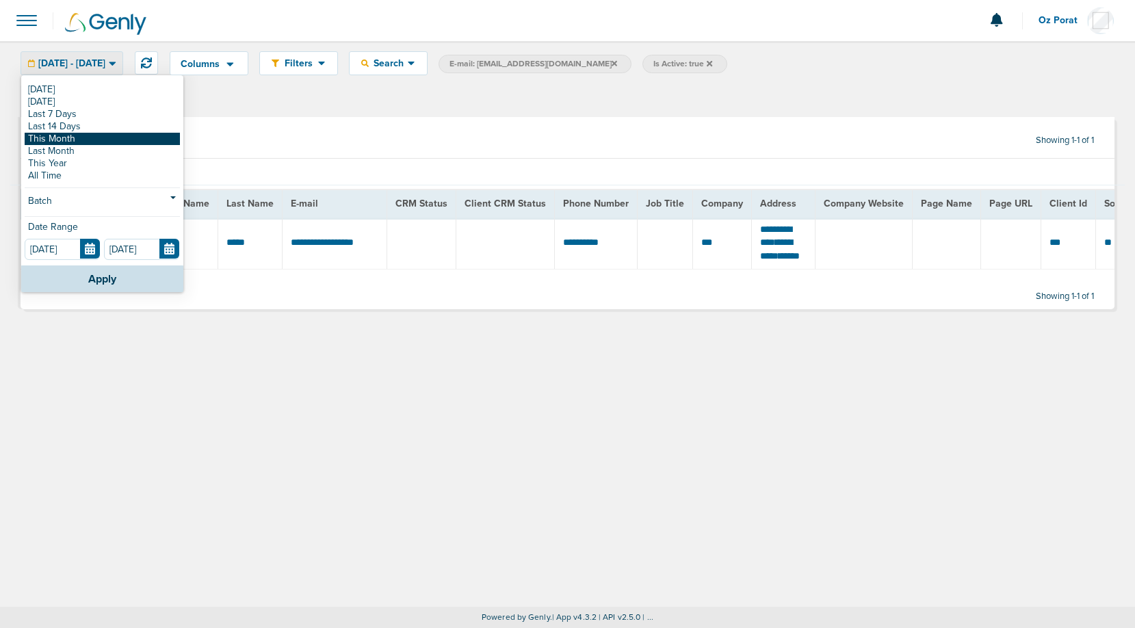
click at [71, 137] on link "This Month" at bounding box center [102, 139] width 155 height 12
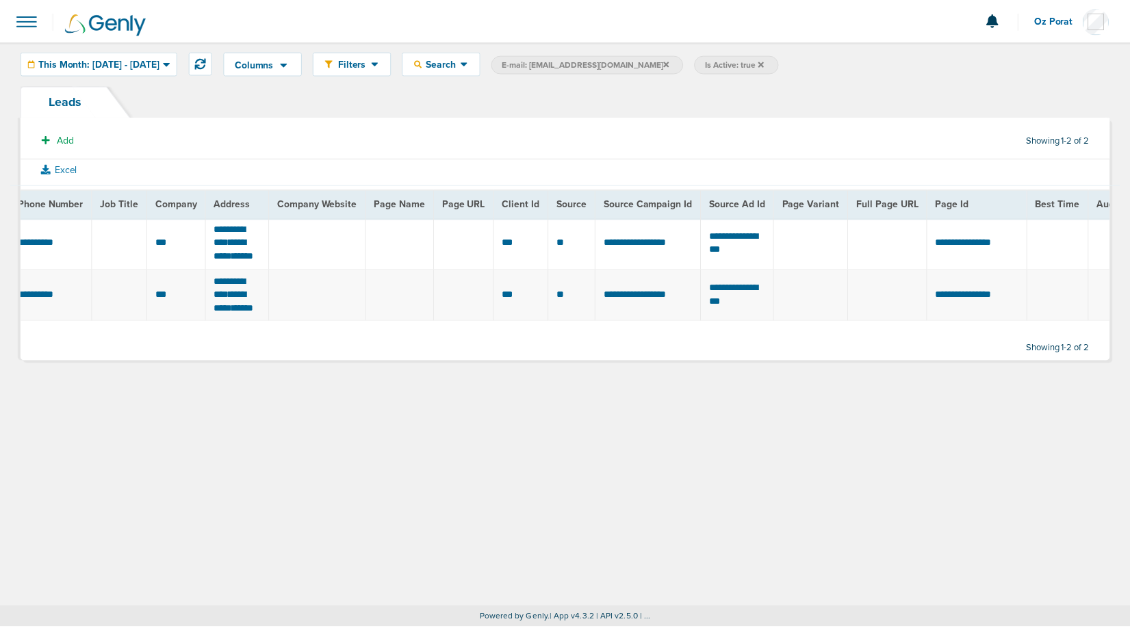
scroll to position [0, 550]
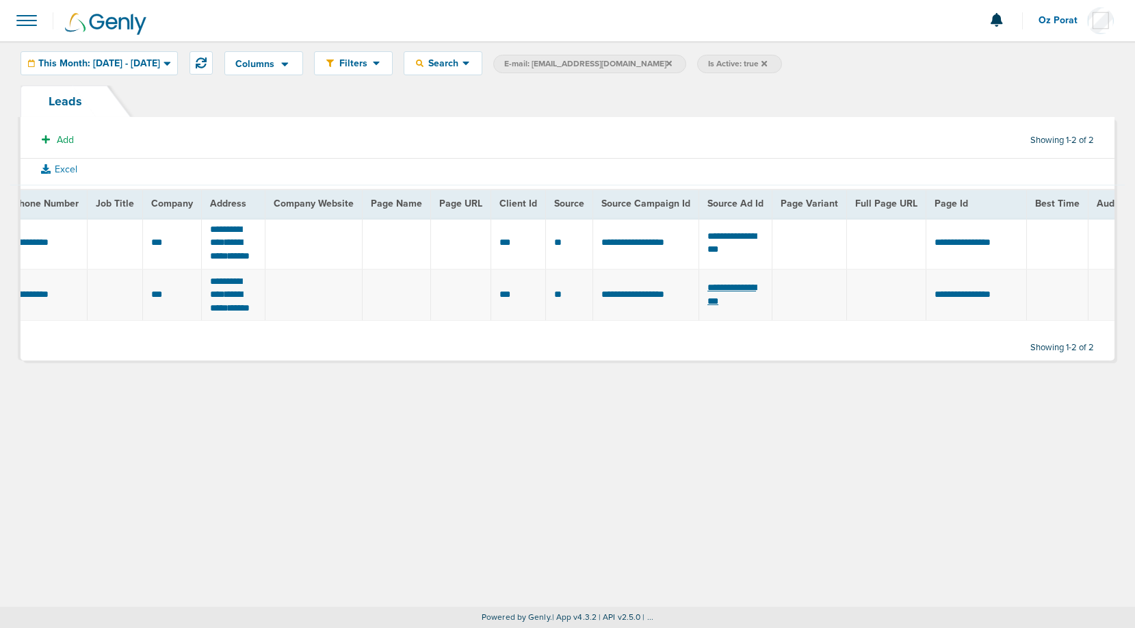
click at [743, 306] on span "**********" at bounding box center [732, 294] width 49 height 23
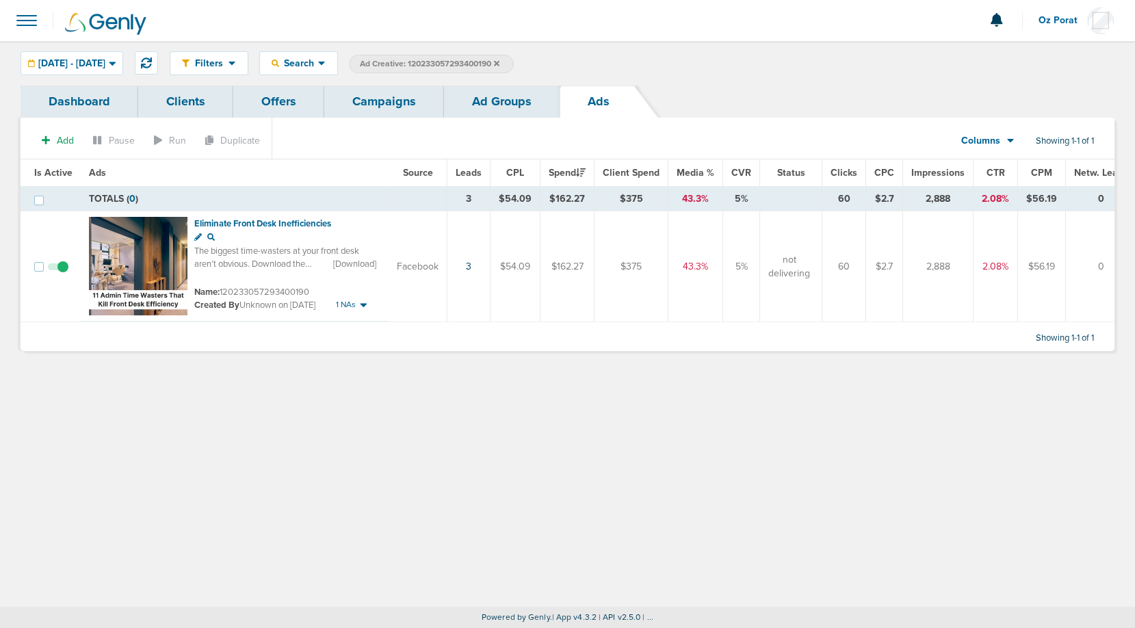
click at [81, 99] on link "Dashboard" at bounding box center [80, 102] width 118 height 32
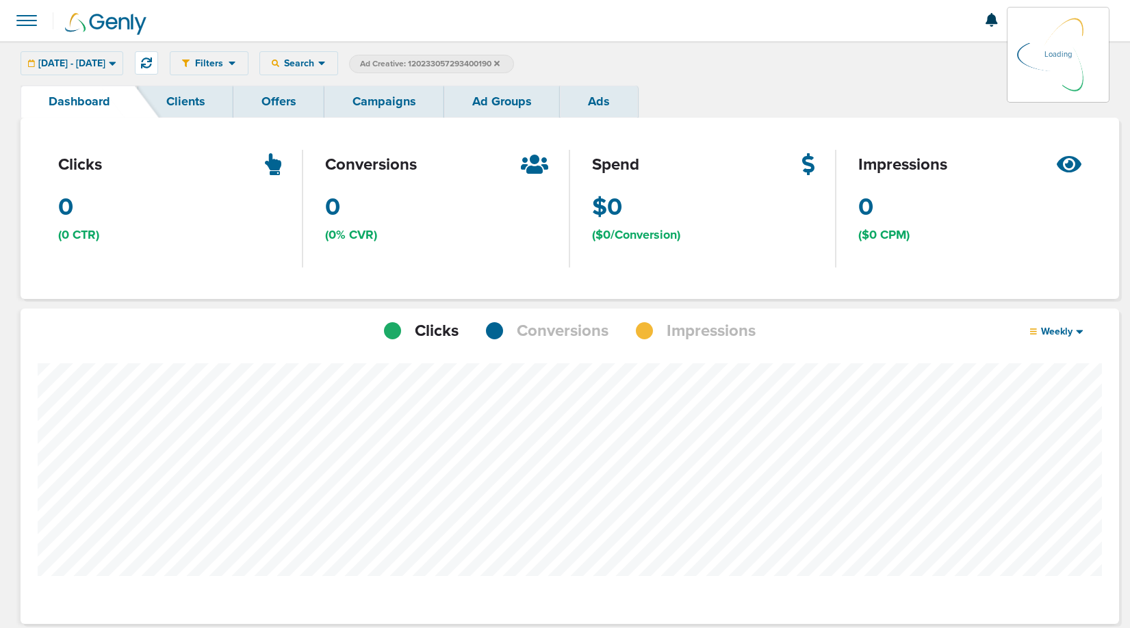
scroll to position [1017, 1089]
click at [500, 60] on icon at bounding box center [496, 64] width 5 height 8
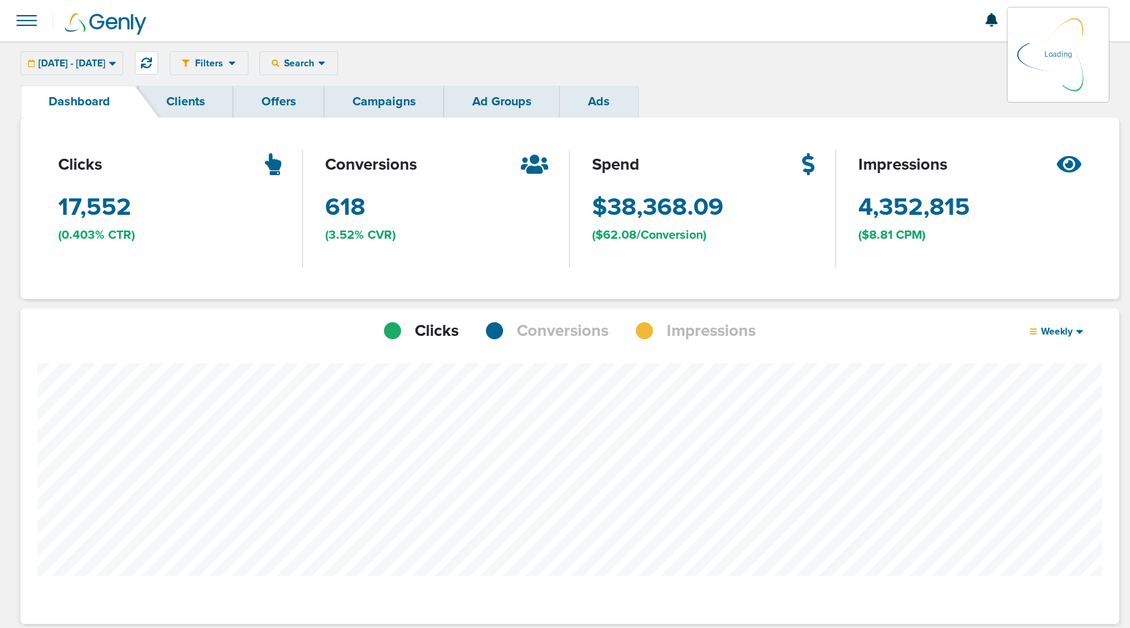
scroll to position [1065, 1089]
click at [361, 104] on link "Campaigns" at bounding box center [384, 102] width 120 height 32
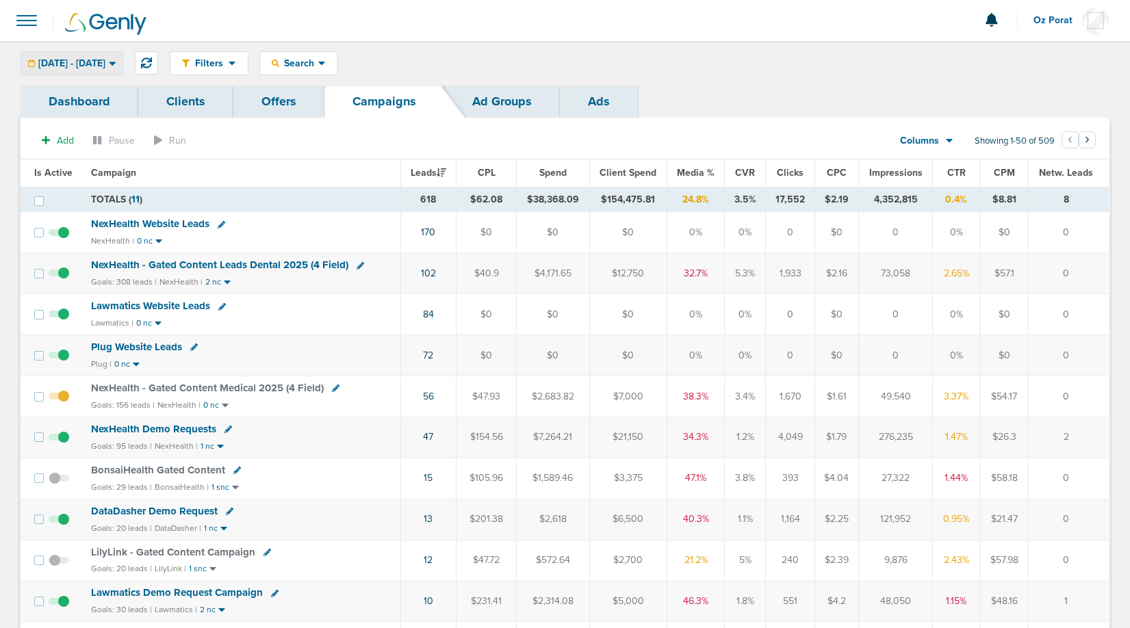
click at [100, 69] on div "[DATE] - [DATE]" at bounding box center [71, 63] width 101 height 23
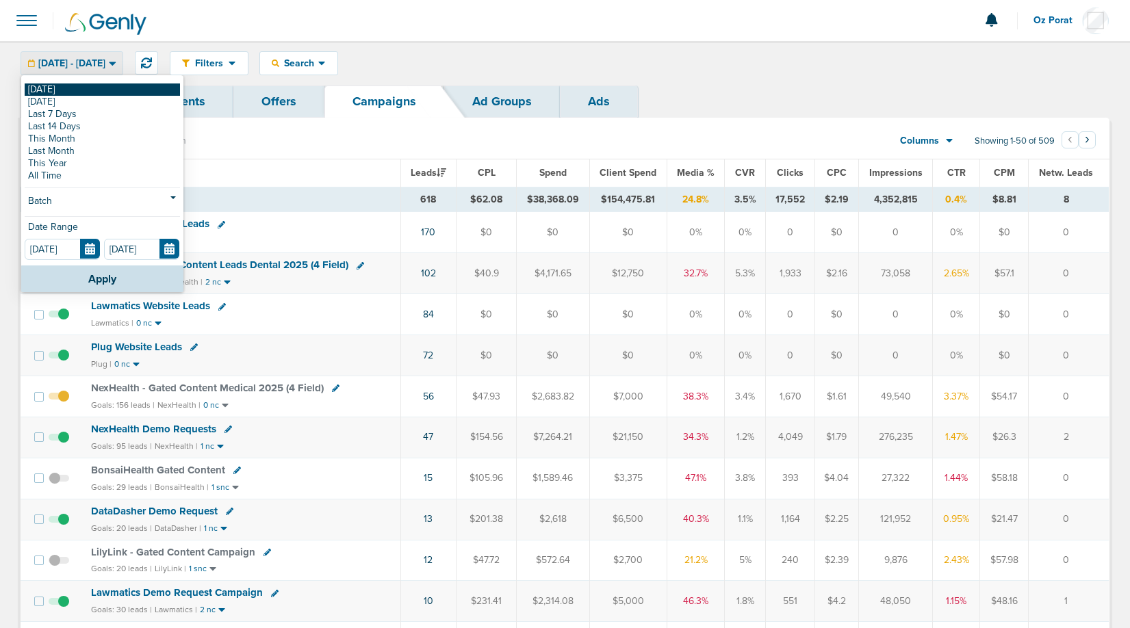
click at [74, 92] on link "[DATE]" at bounding box center [102, 89] width 155 height 12
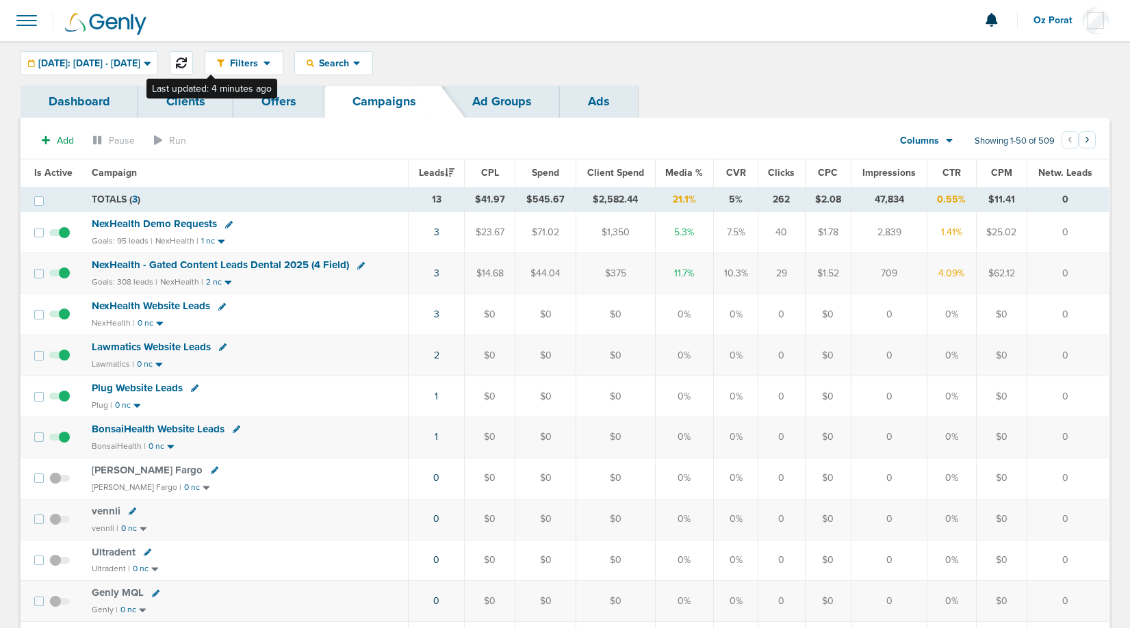
click at [193, 55] on button at bounding box center [181, 62] width 23 height 23
click at [353, 67] on span "Search" at bounding box center [333, 63] width 39 height 12
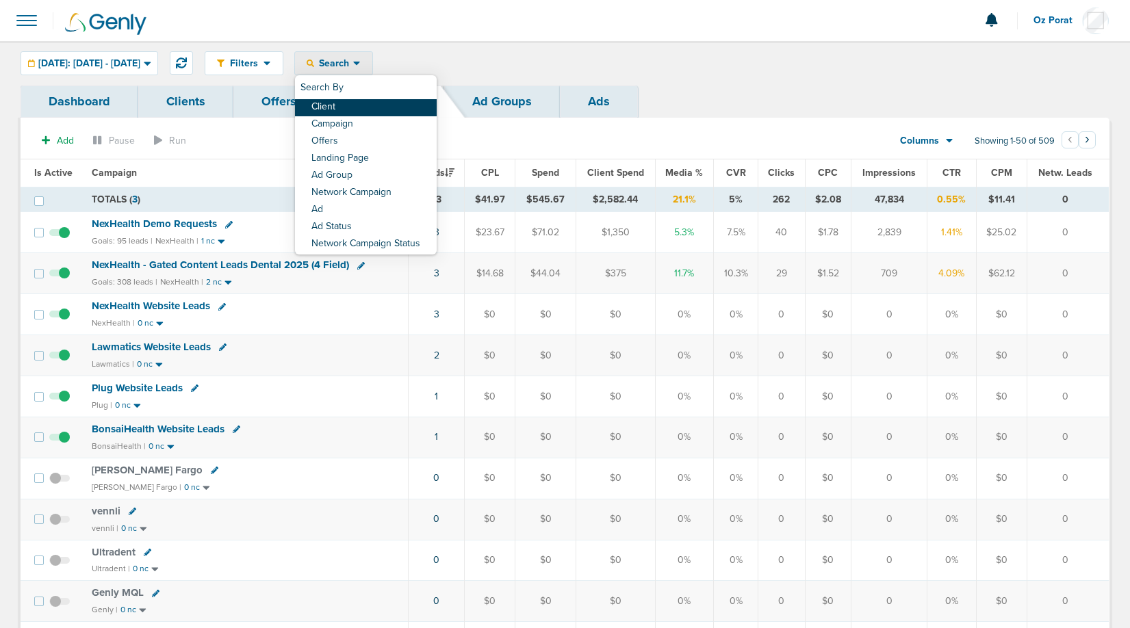
click at [373, 109] on link "Client" at bounding box center [366, 107] width 142 height 17
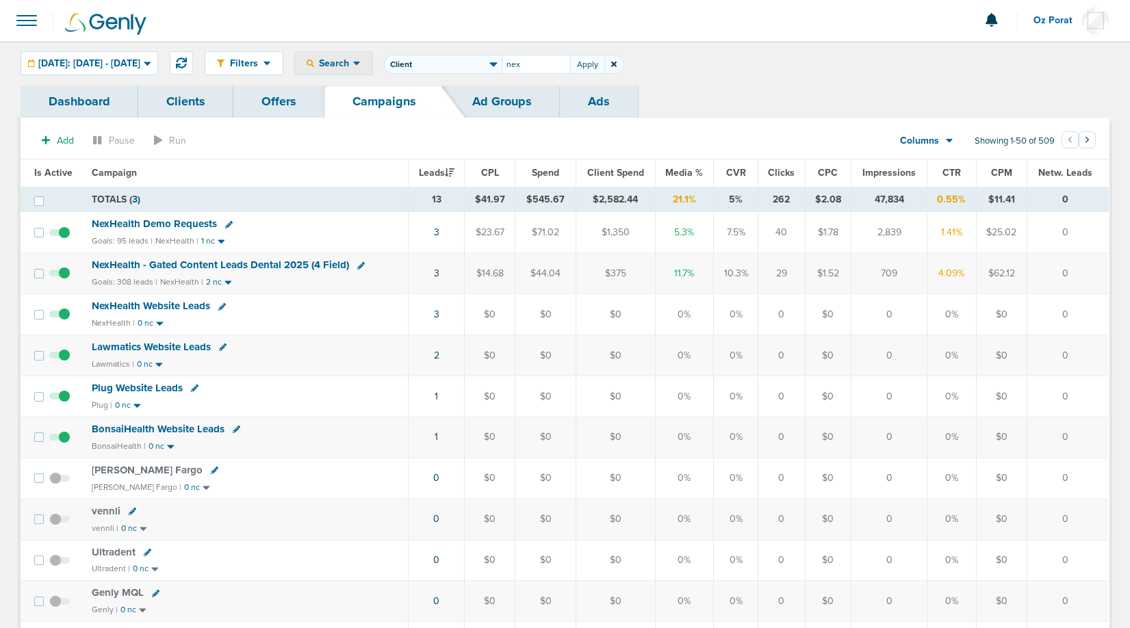
type input "nex"
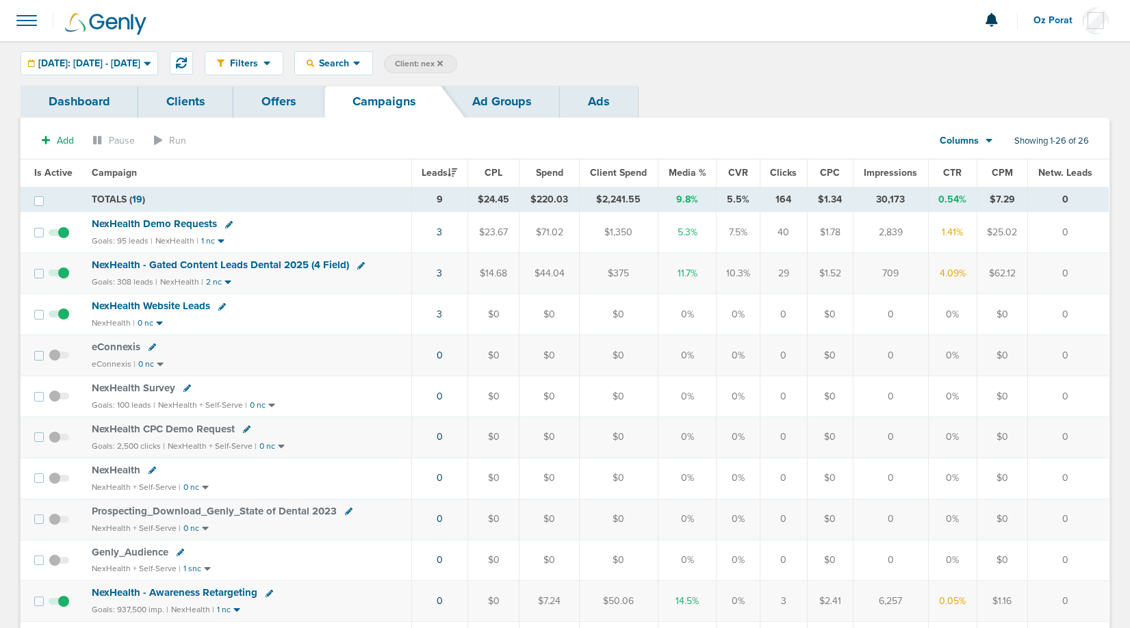
click at [972, 142] on span "Columns" at bounding box center [958, 141] width 39 height 14
click at [971, 181] on link "Sales Performance" at bounding box center [997, 181] width 137 height 17
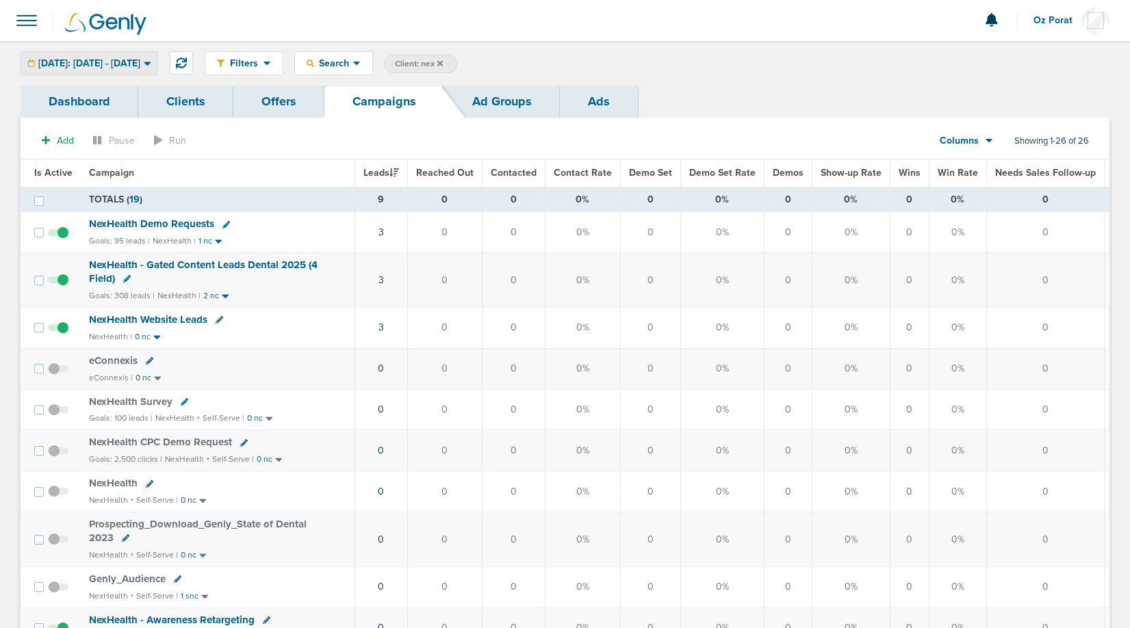
click at [105, 67] on span "[DATE]: [DATE] - [DATE]" at bounding box center [89, 64] width 102 height 10
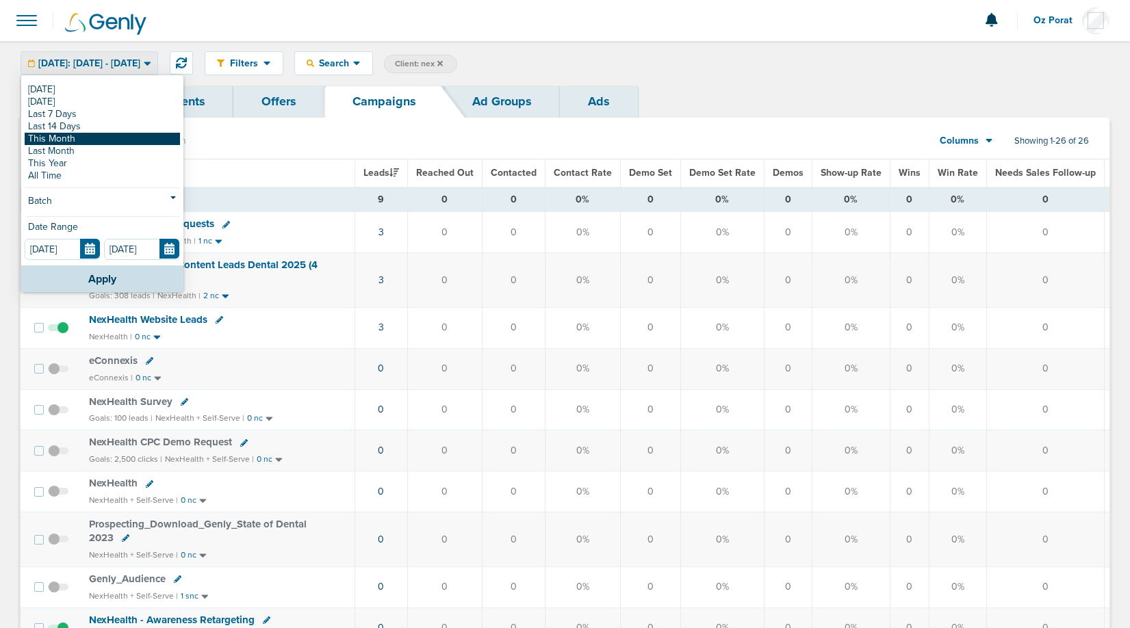
click at [78, 140] on link "This Month" at bounding box center [102, 139] width 155 height 12
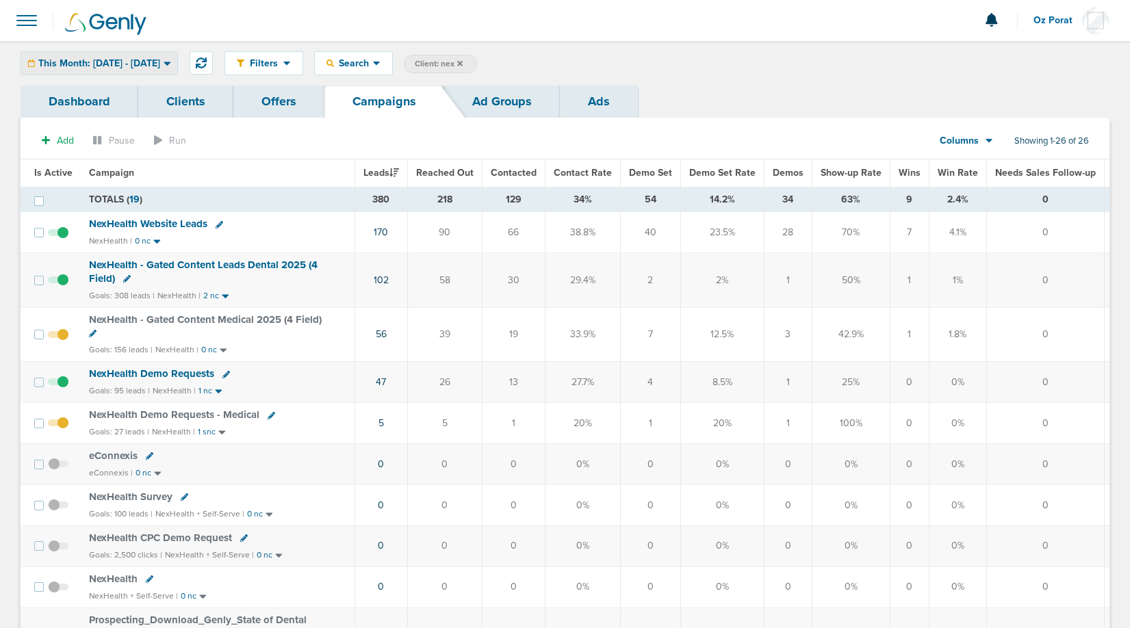
click at [101, 60] on span "This Month: [DATE] - [DATE]" at bounding box center [99, 64] width 122 height 10
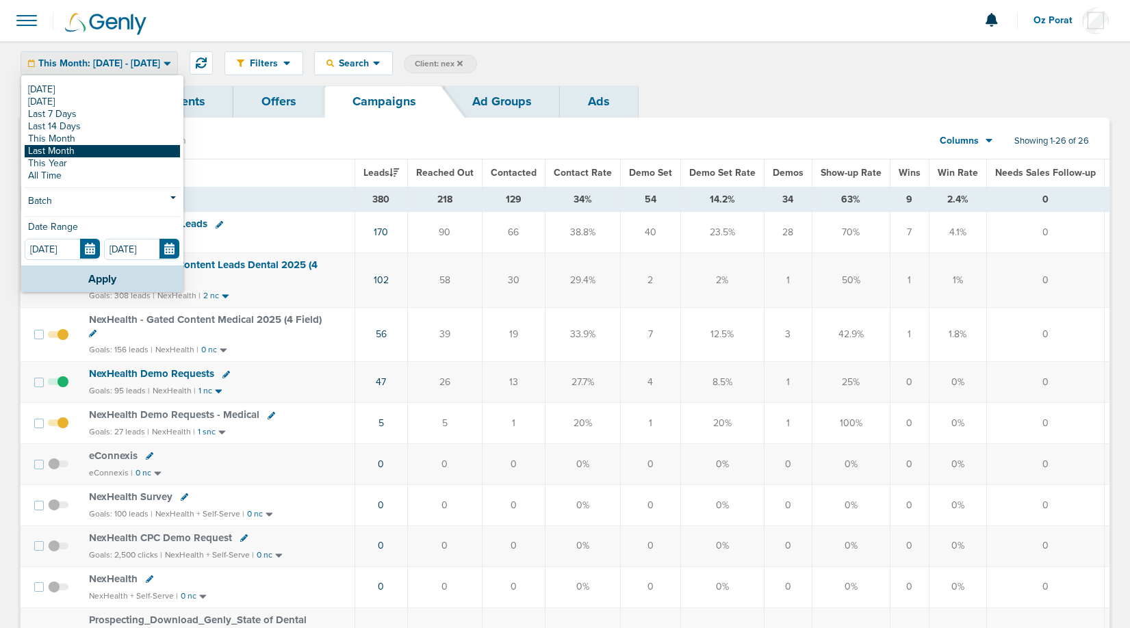
click at [70, 149] on link "Last Month" at bounding box center [102, 151] width 155 height 12
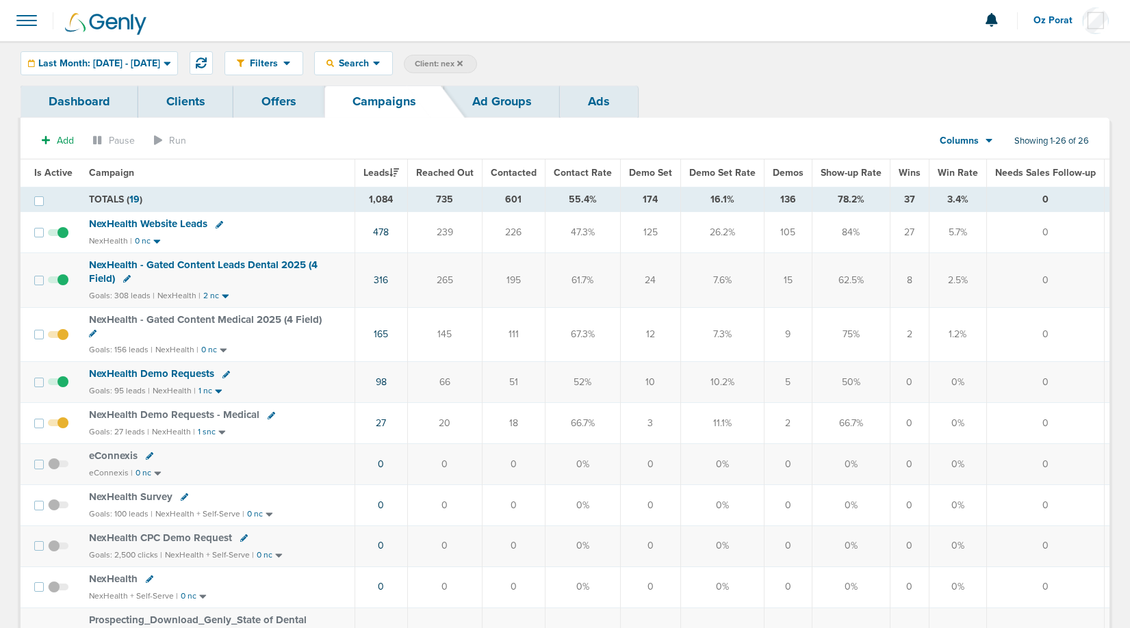
click at [477, 70] on label "Client: nex" at bounding box center [440, 64] width 73 height 18
click at [463, 65] on span "Client: nex" at bounding box center [439, 64] width 48 height 12
click at [587, 70] on input "nex" at bounding box center [555, 64] width 68 height 19
type input "law"
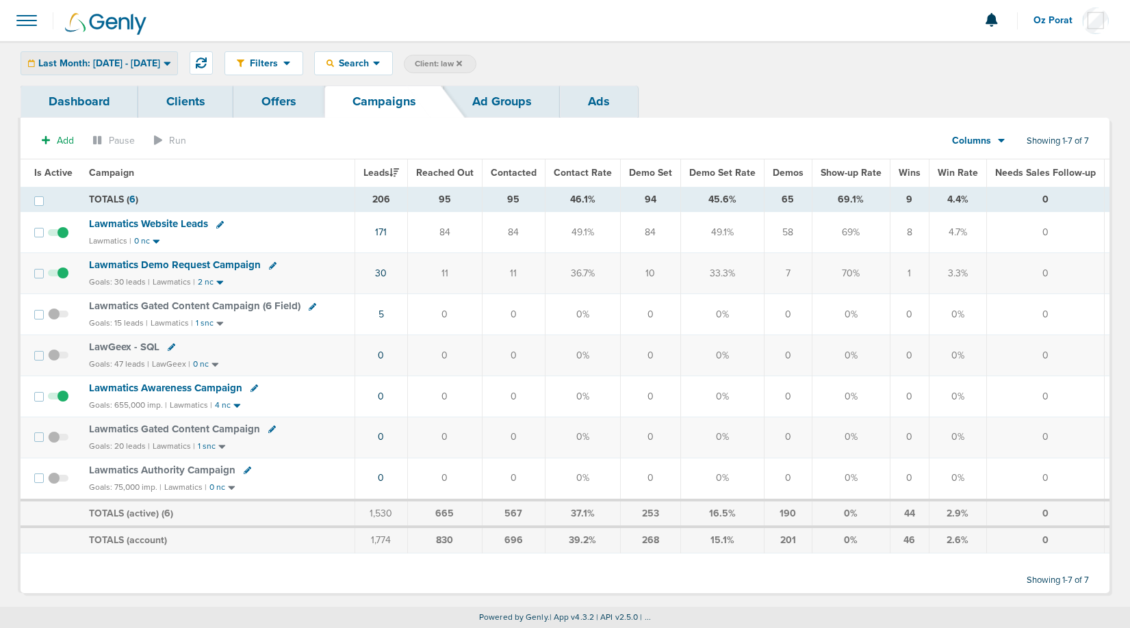
click at [113, 63] on span "Last Month: [DATE] - [DATE]" at bounding box center [99, 64] width 122 height 10
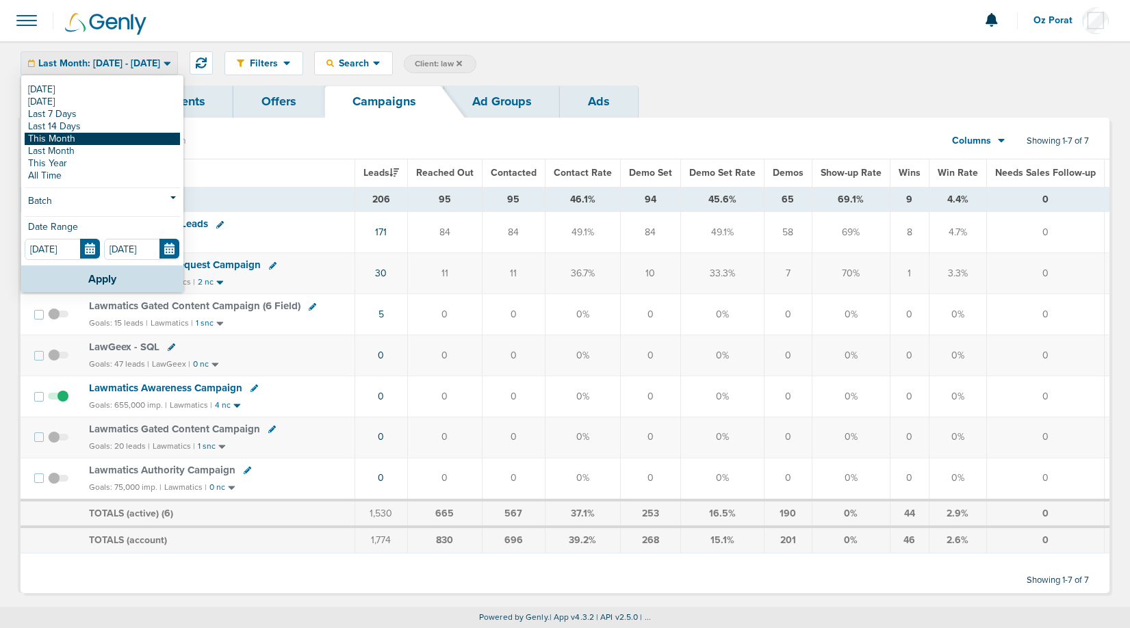
click at [73, 140] on link "This Month" at bounding box center [102, 139] width 155 height 12
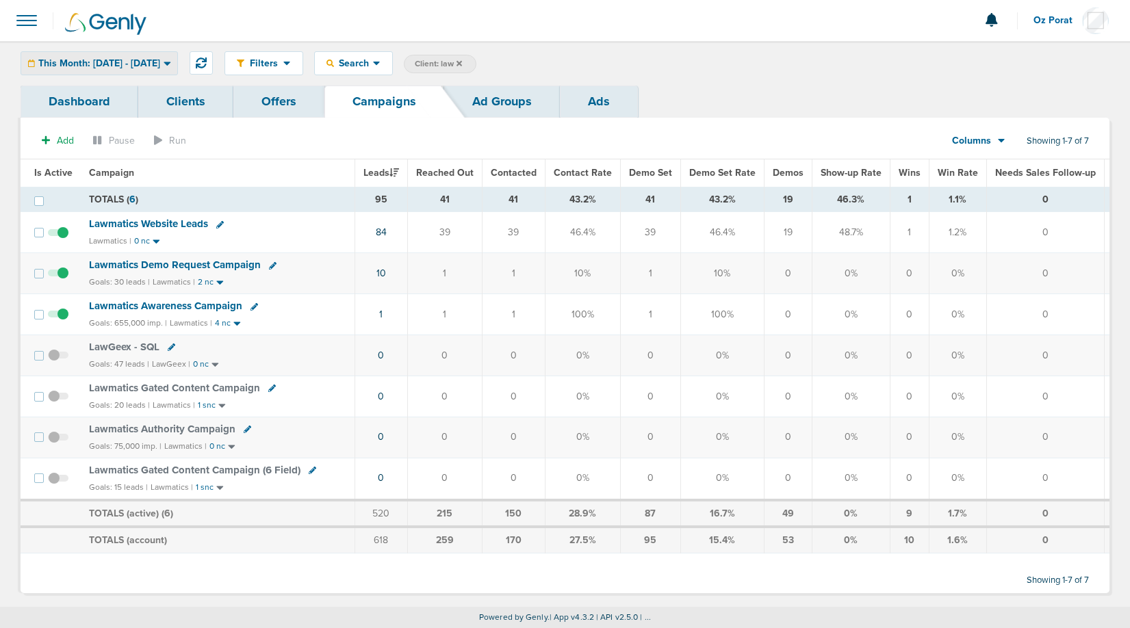
click at [134, 68] on span "This Month: [DATE] - [DATE]" at bounding box center [99, 64] width 122 height 10
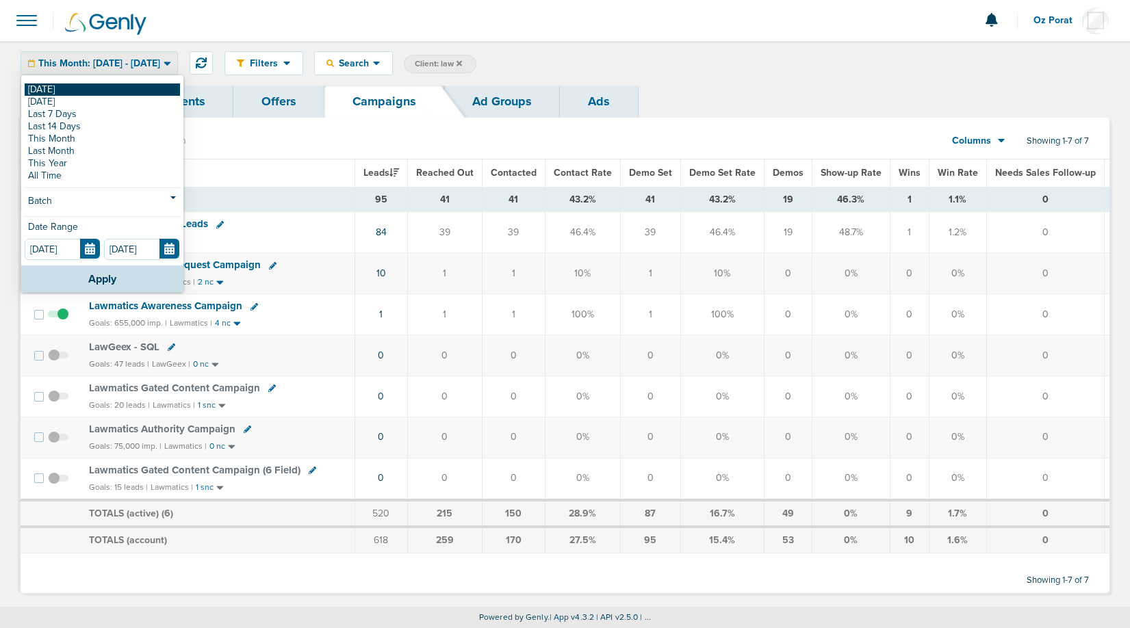
click at [107, 86] on link "[DATE]" at bounding box center [102, 89] width 155 height 12
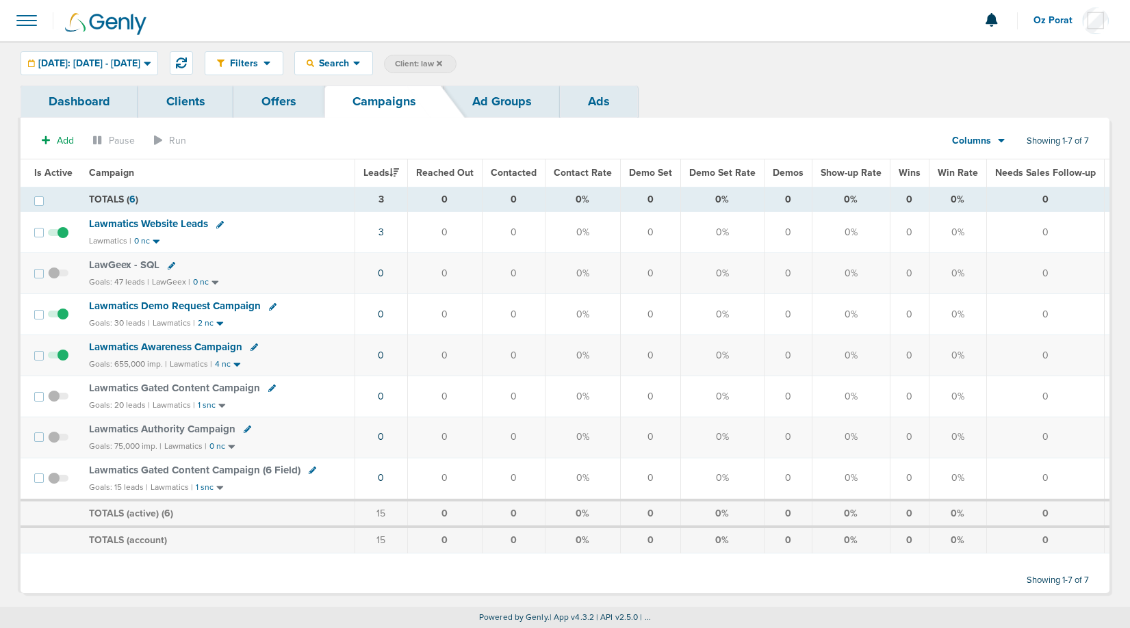
click at [442, 62] on icon at bounding box center [439, 62] width 5 height 5
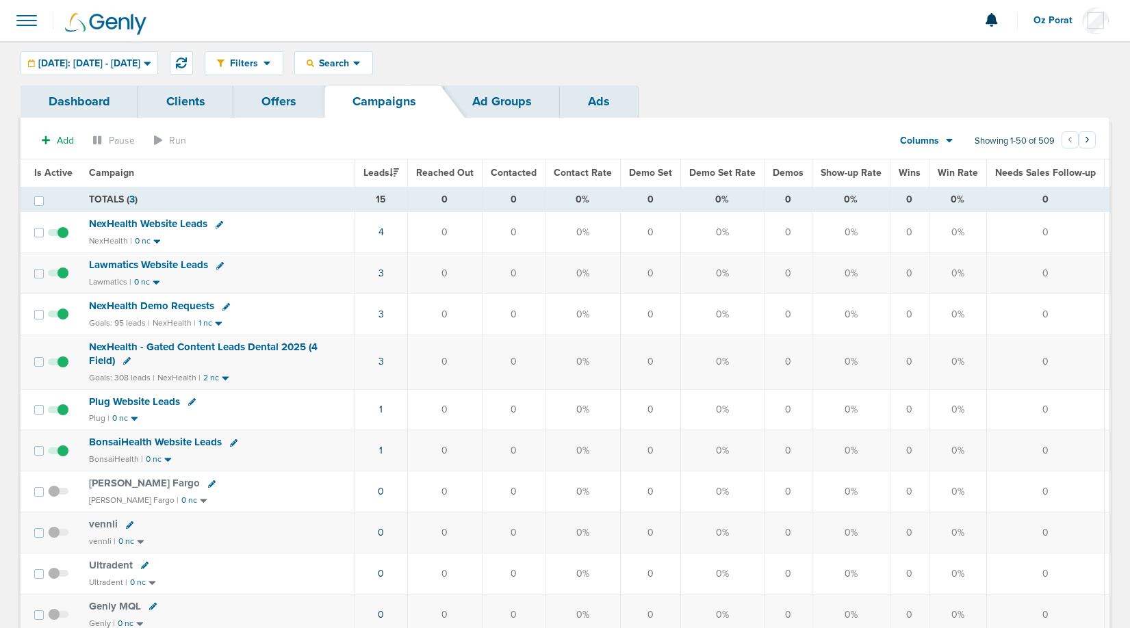
click at [258, 344] on span "NexHealth - Gated Content Leads Dental 2025 (4 Field)" at bounding box center [203, 354] width 229 height 26
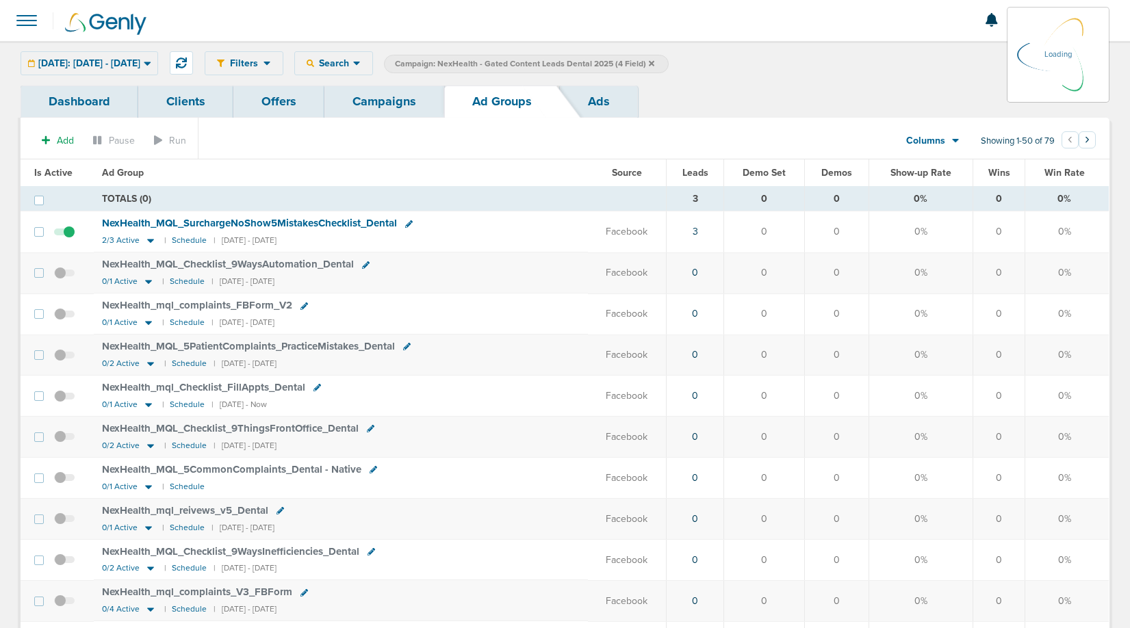
click at [985, 140] on span "Showing 1-50 of 79" at bounding box center [1018, 141] width 74 height 12
click at [923, 138] on span "Columns" at bounding box center [925, 141] width 39 height 14
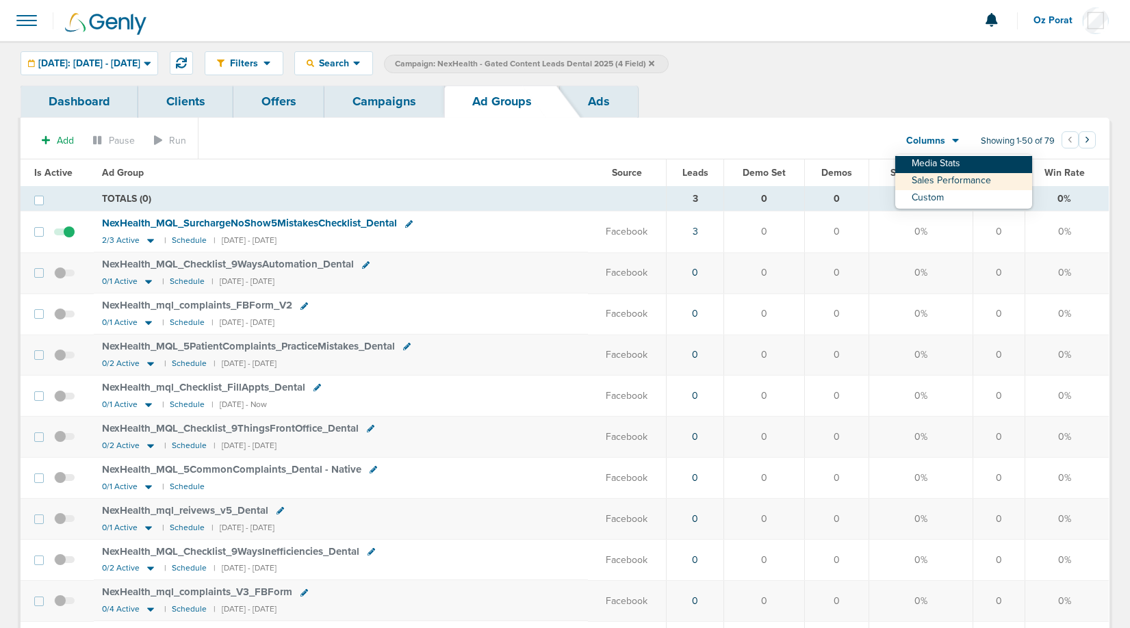
click at [929, 164] on link "Media Stats" at bounding box center [963, 164] width 137 height 17
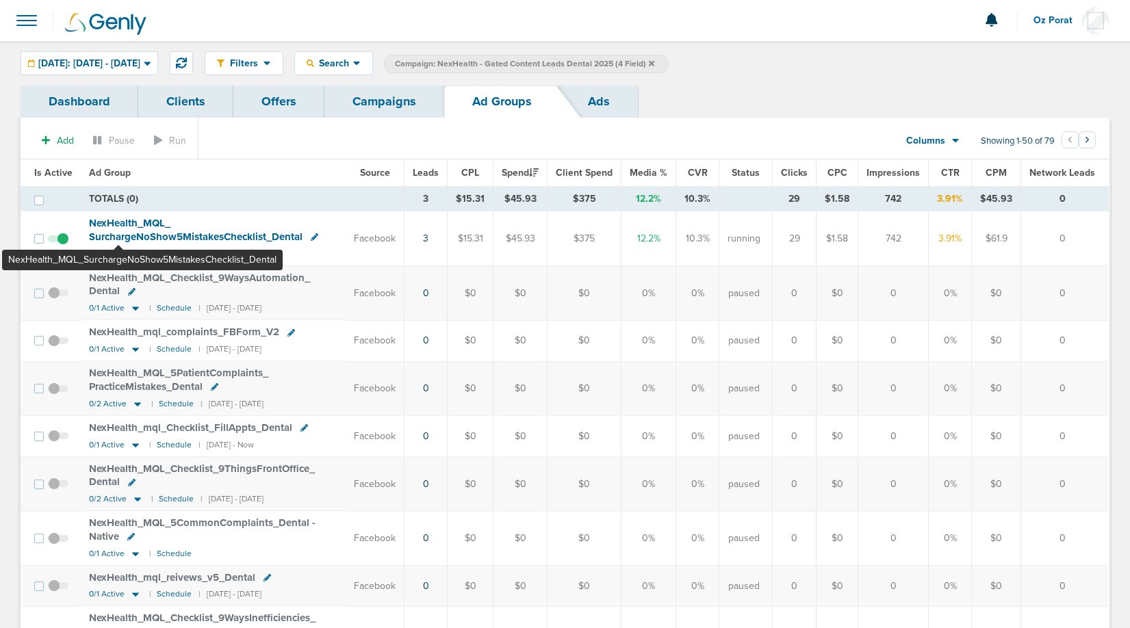
click at [119, 224] on span "NexHealth_ MQL_ SurchargeNoShow5MistakesChecklist_ Dental" at bounding box center [195, 230] width 213 height 26
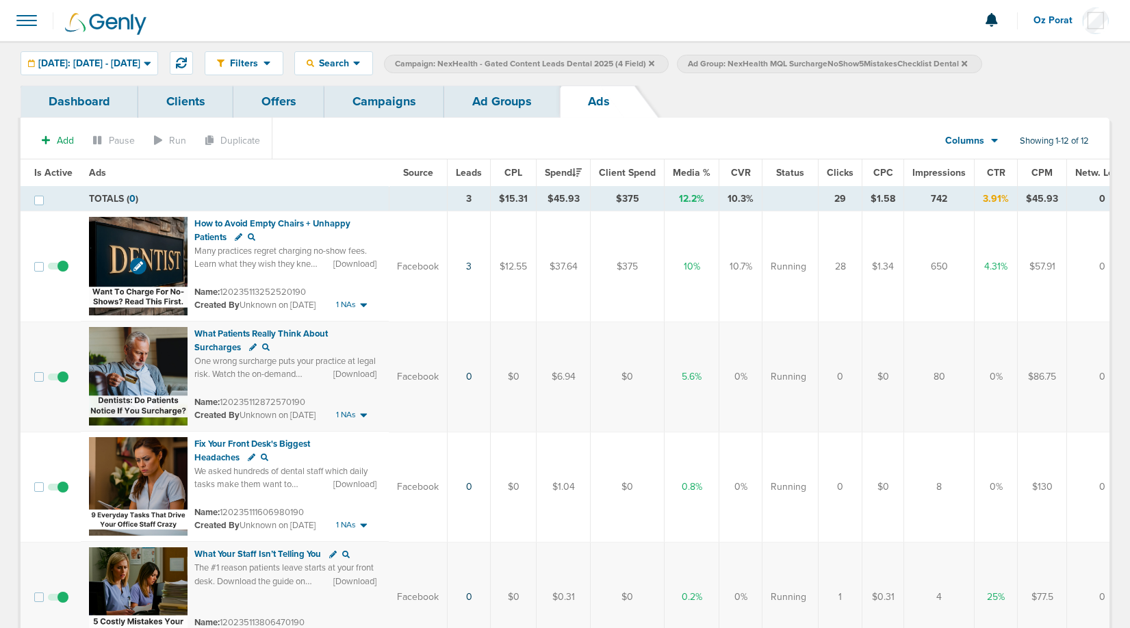
click at [108, 246] on img at bounding box center [138, 266] width 99 height 99
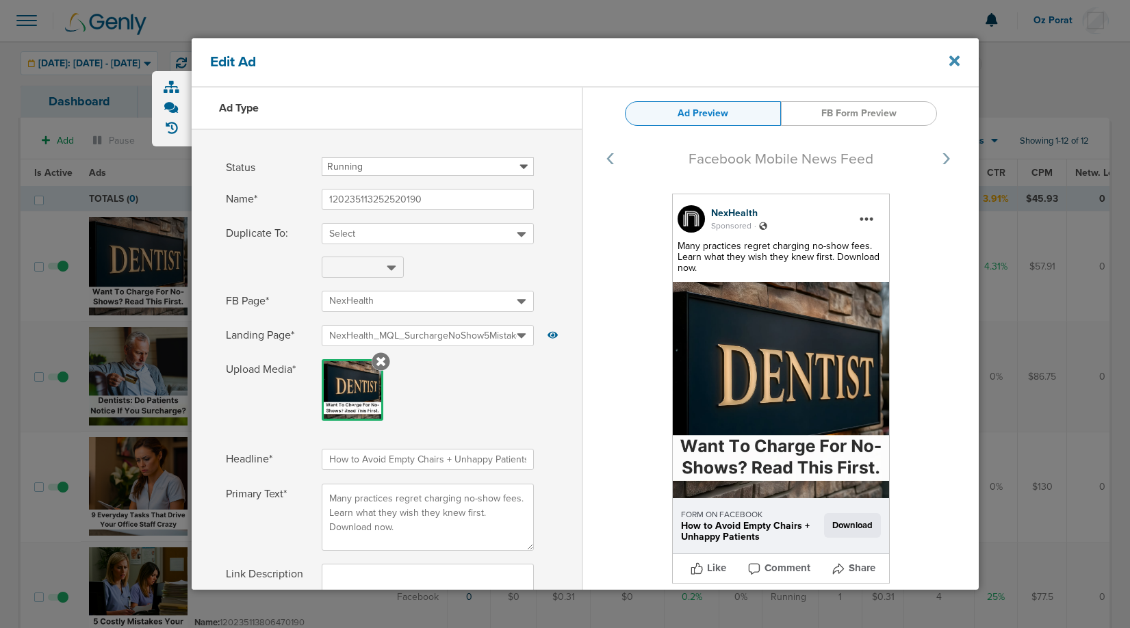
click at [951, 61] on icon at bounding box center [954, 60] width 10 height 15
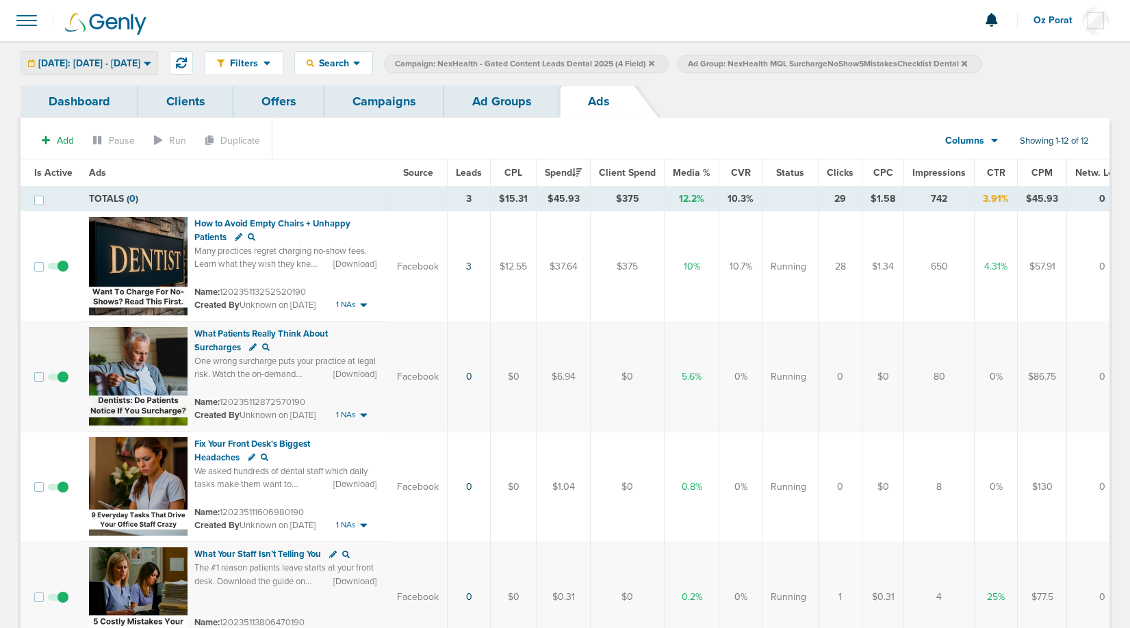
click at [140, 68] on span "[DATE]: [DATE] - [DATE]" at bounding box center [89, 64] width 102 height 10
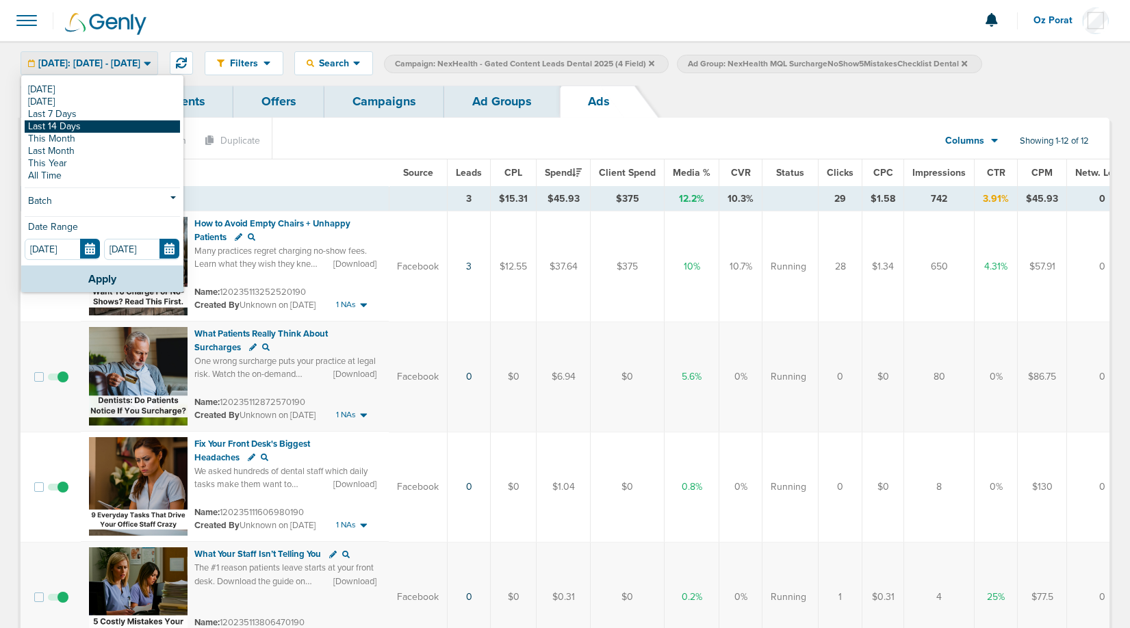
click at [99, 124] on link "Last 14 Days" at bounding box center [102, 126] width 155 height 12
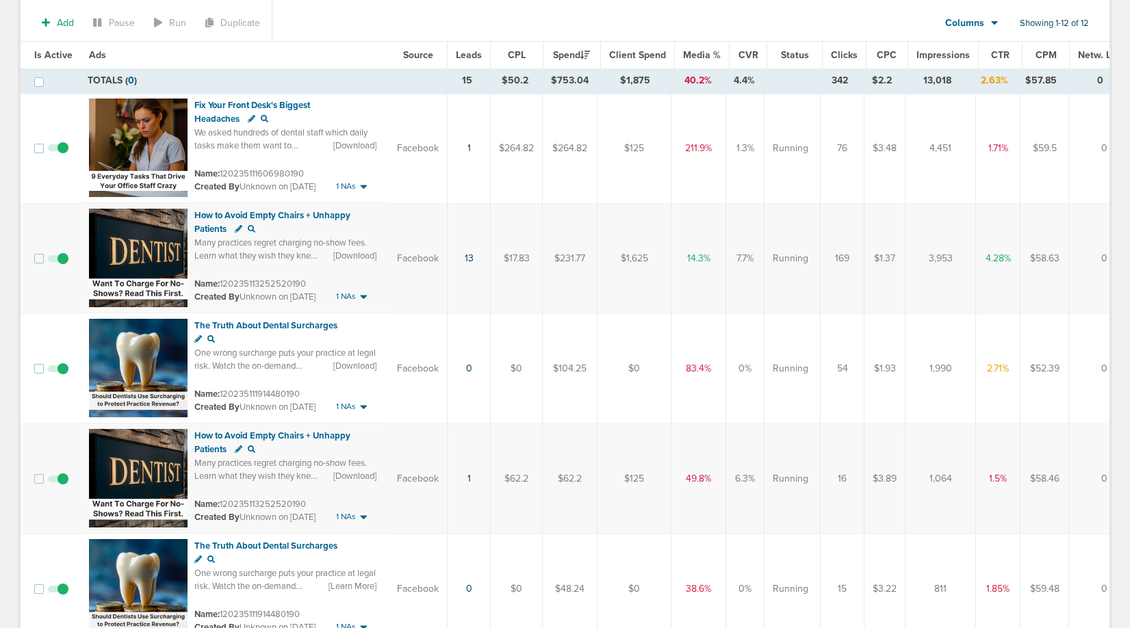
scroll to position [125, 0]
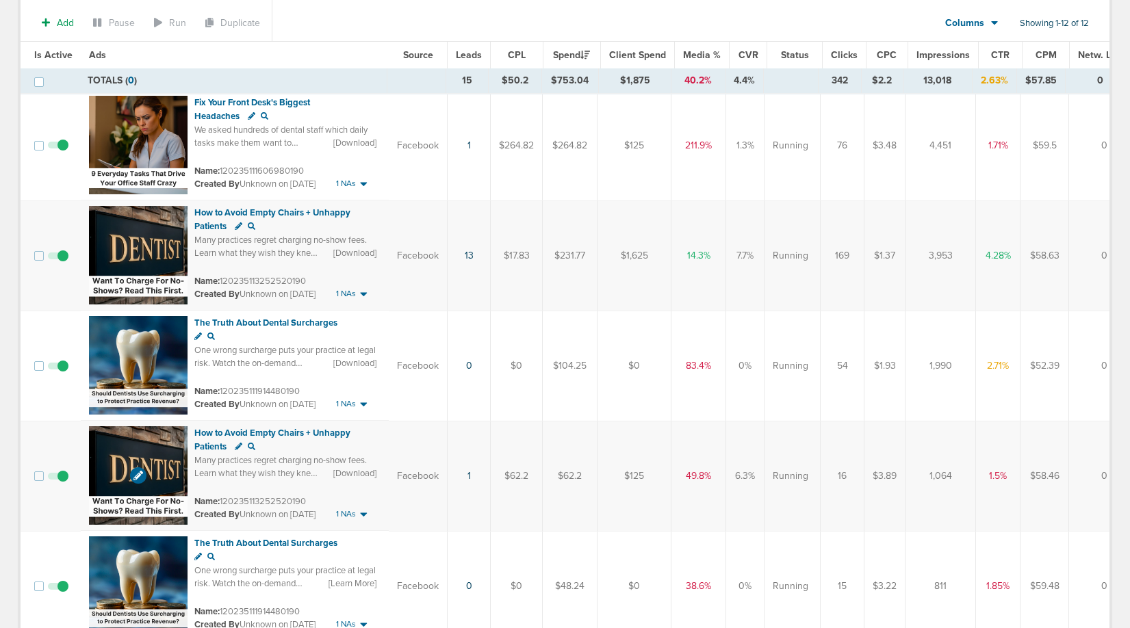
click at [129, 447] on img at bounding box center [138, 475] width 99 height 99
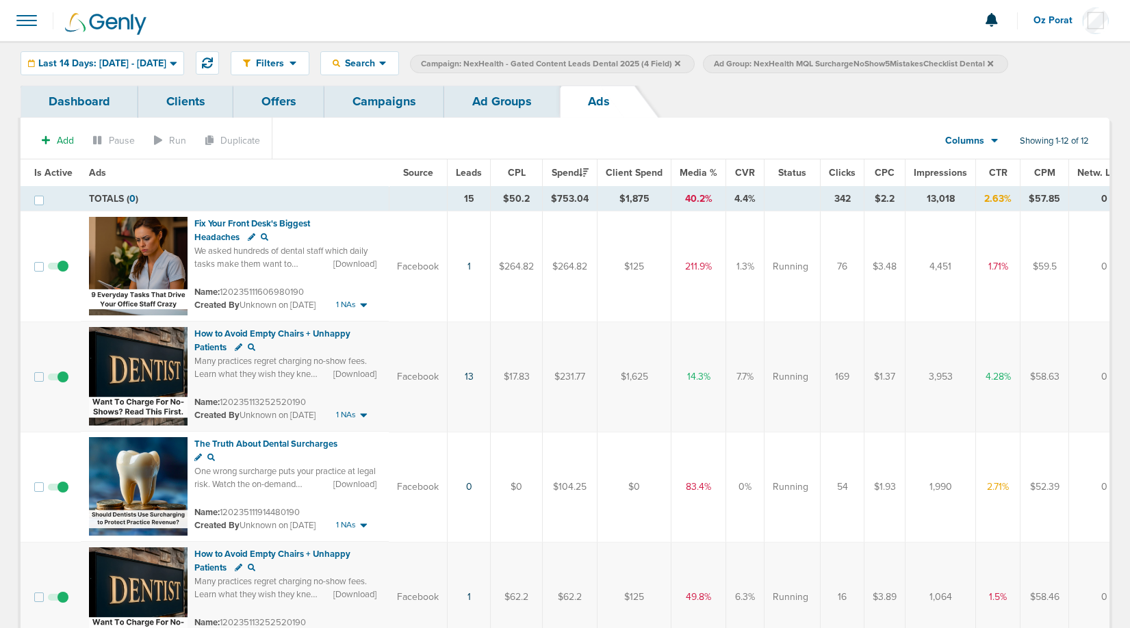
click at [993, 62] on icon at bounding box center [989, 62] width 5 height 5
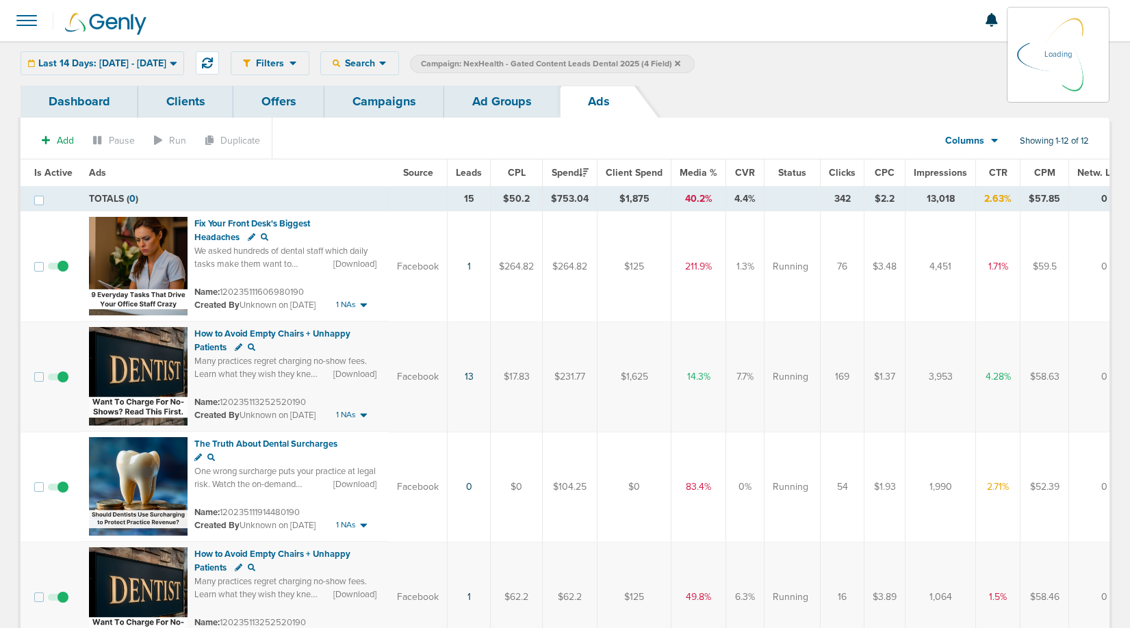
click at [680, 63] on icon at bounding box center [677, 62] width 5 height 5
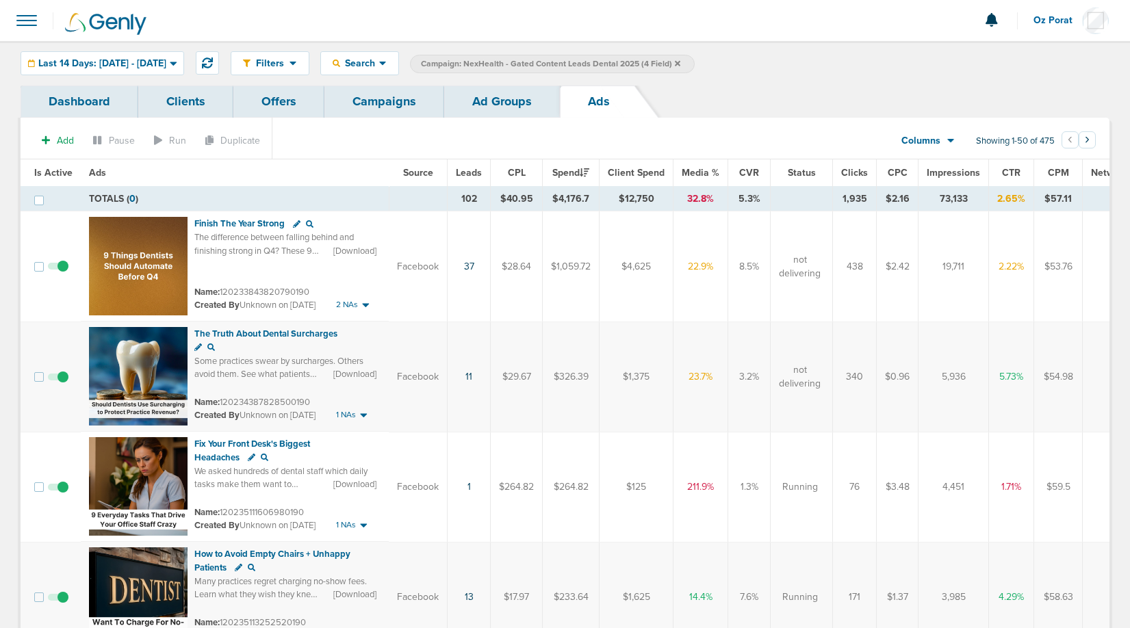
click at [680, 63] on icon at bounding box center [677, 62] width 5 height 5
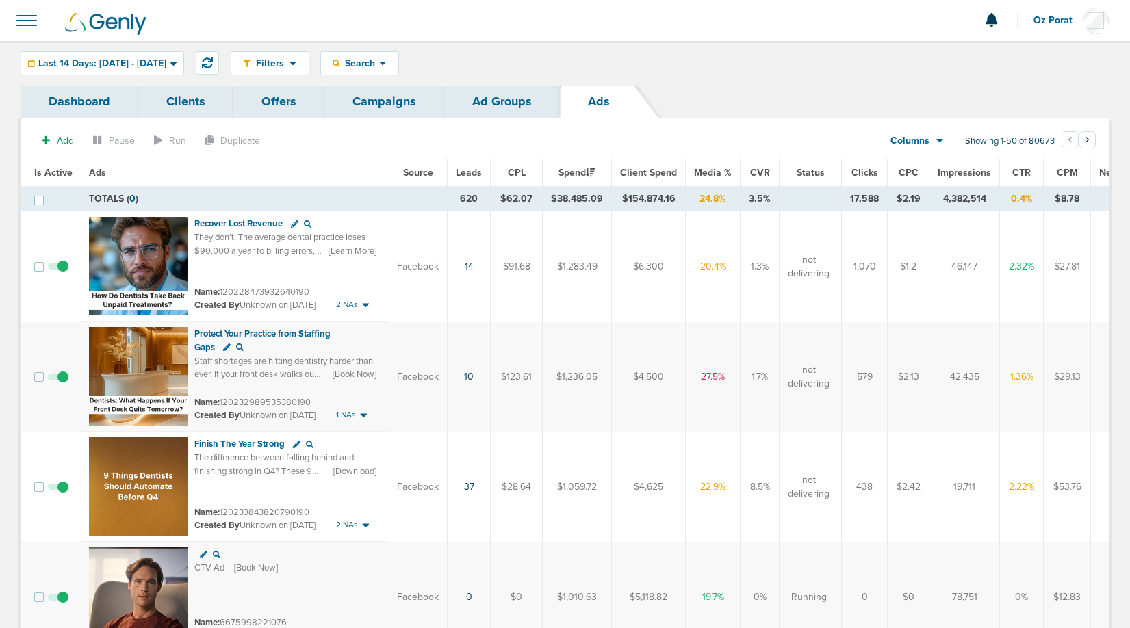
click at [1052, 23] on span "Oz Porat" at bounding box center [1057, 21] width 49 height 10
click at [1022, 59] on link "Sign Out" at bounding box center [1040, 59] width 137 height 17
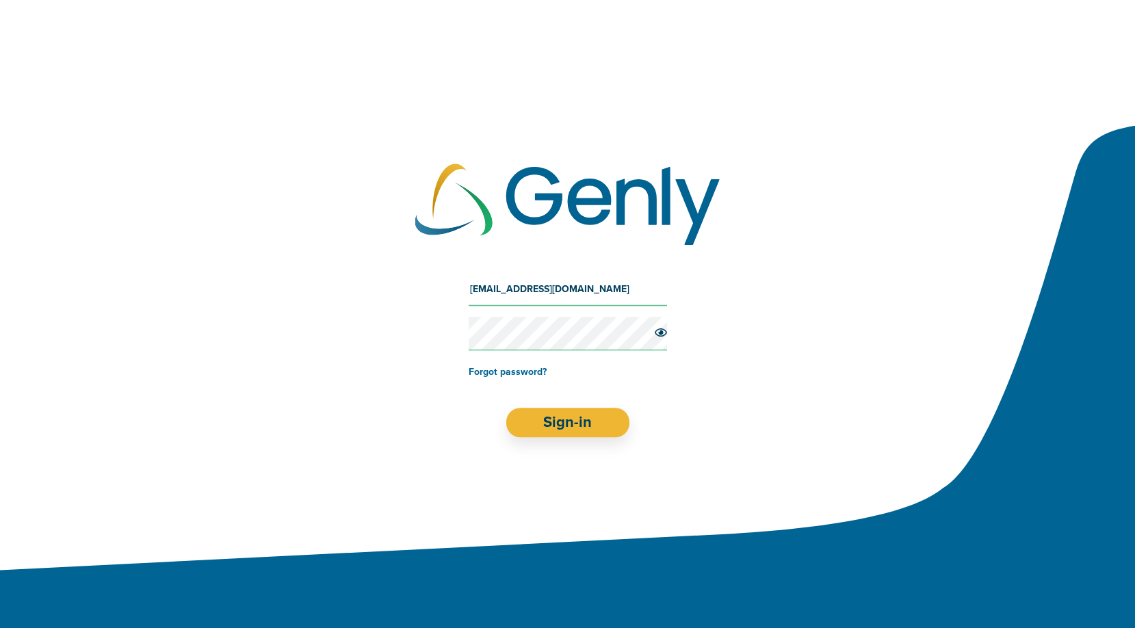
click at [562, 279] on input "[EMAIL_ADDRESS][DOMAIN_NAME]" at bounding box center [568, 289] width 198 height 33
type input "o"
type input "[EMAIL_ADDRESS][DOMAIN_NAME]"
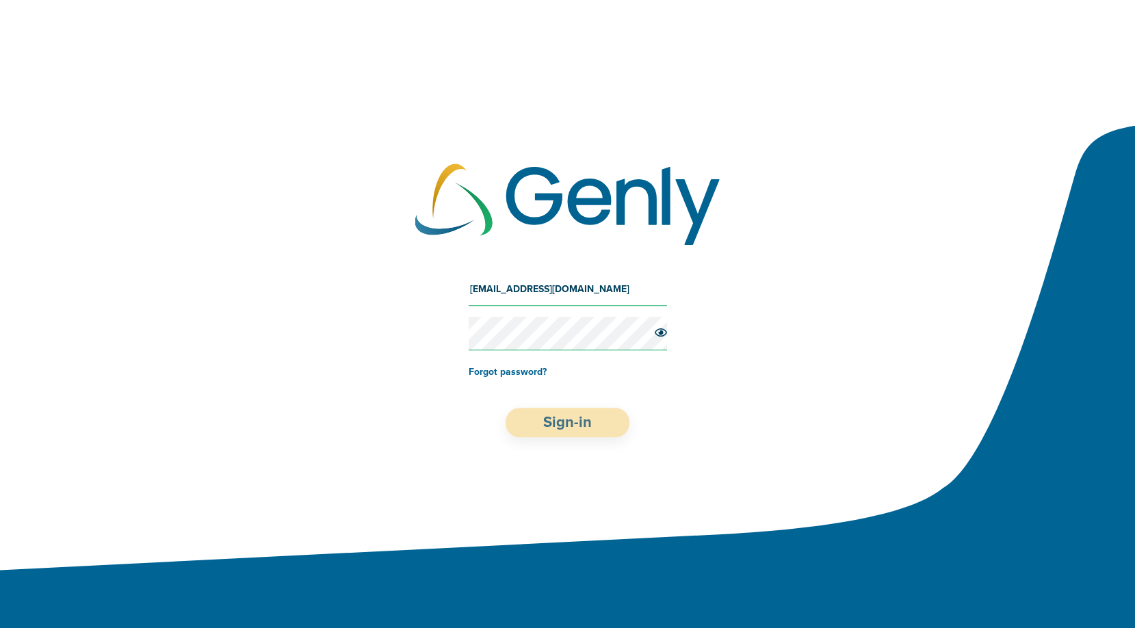
click at [571, 421] on button "Sign-in" at bounding box center [568, 422] width 124 height 29
